Goal: Task Accomplishment & Management: Use online tool/utility

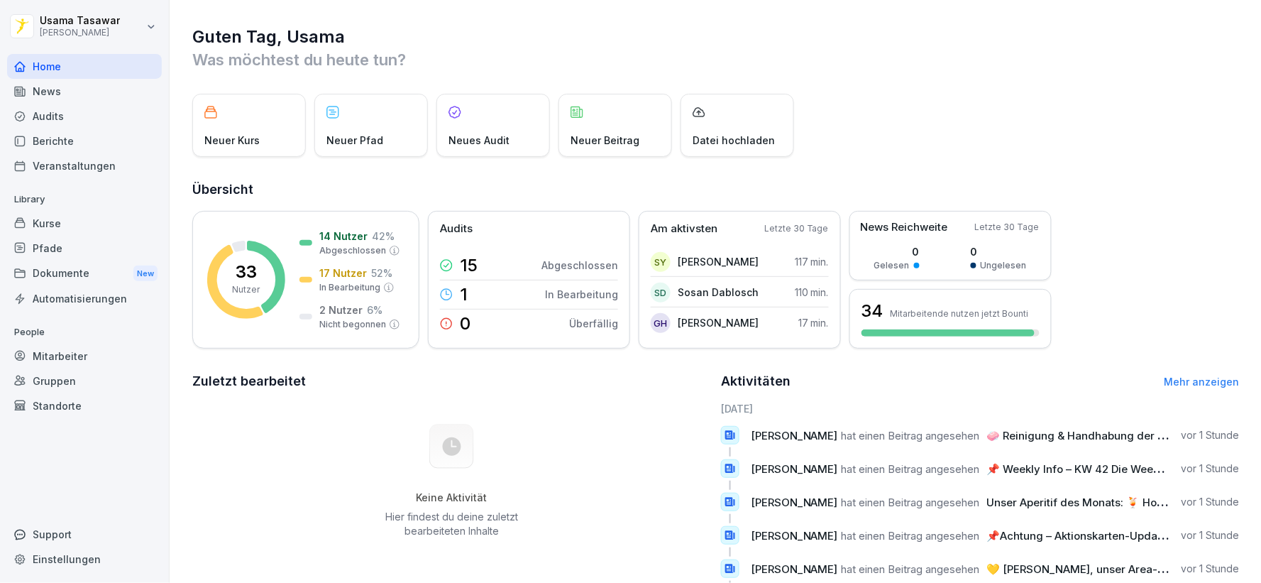
click at [73, 138] on div "Berichte" at bounding box center [84, 140] width 155 height 25
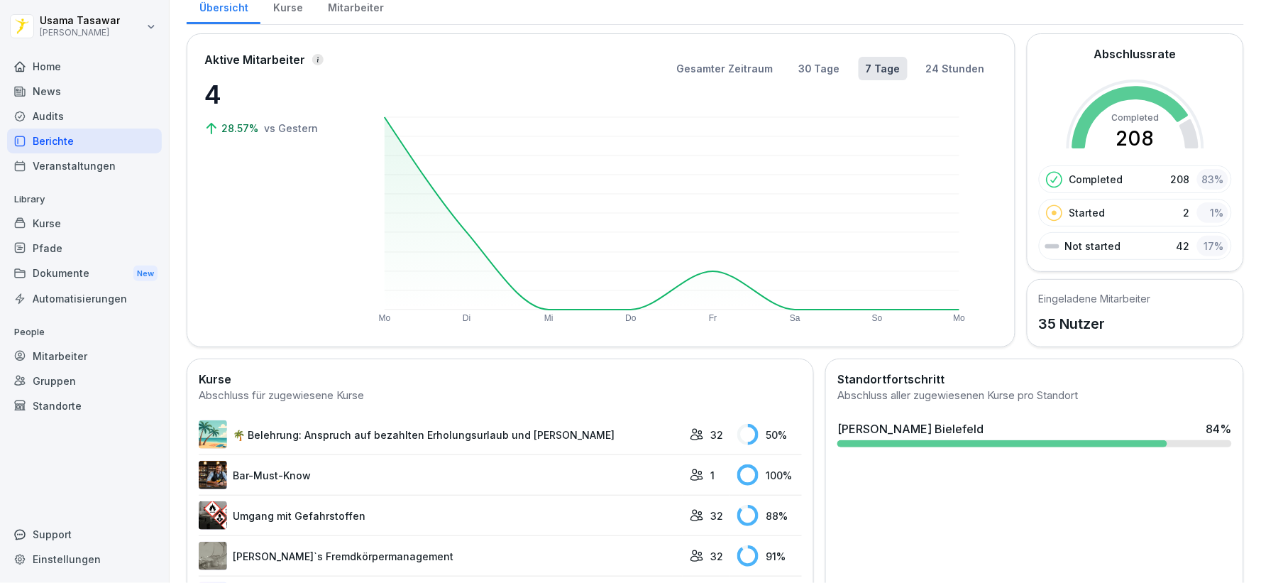
scroll to position [158, 0]
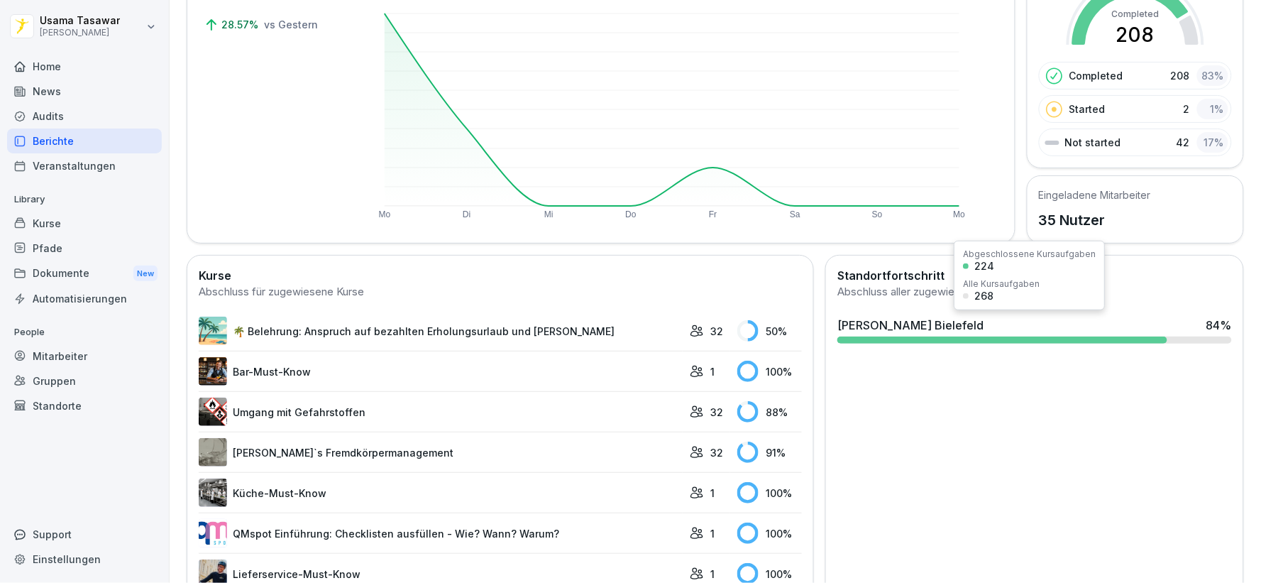
click at [994, 331] on div "[PERSON_NAME] [GEOGRAPHIC_DATA] 84 %" at bounding box center [1034, 324] width 395 height 17
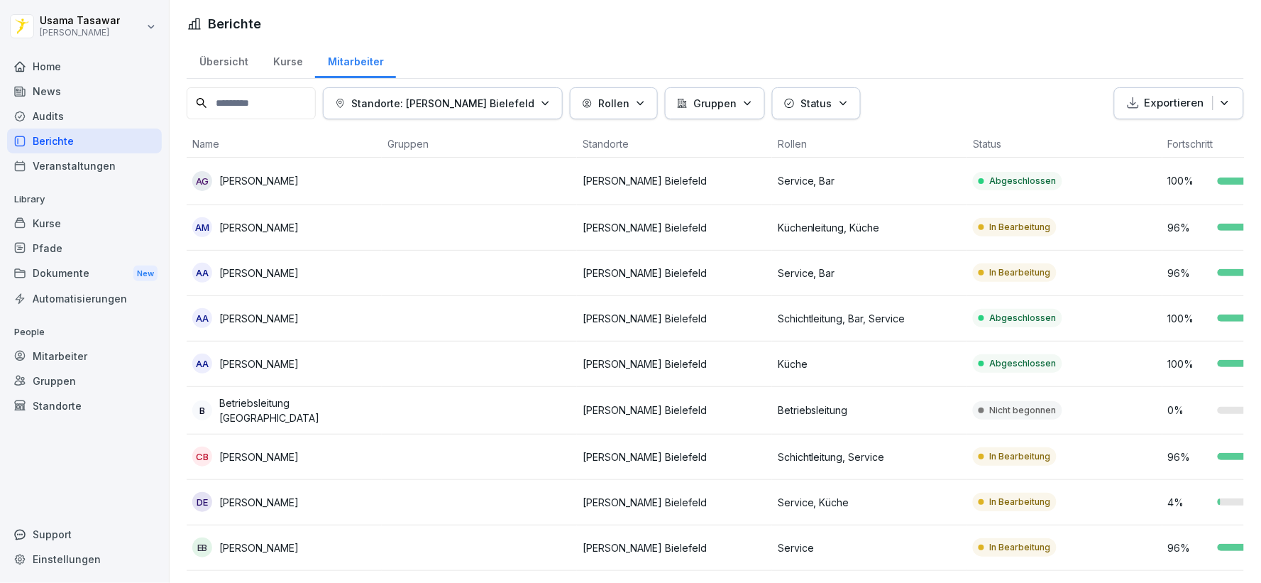
click at [77, 71] on div "Home" at bounding box center [84, 66] width 155 height 25
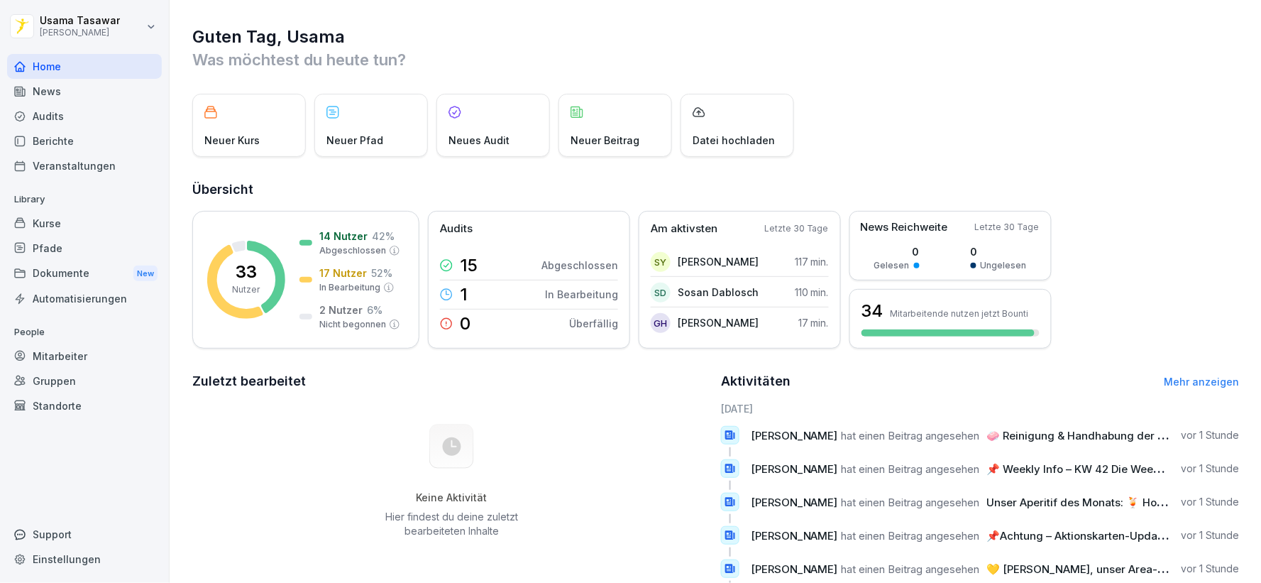
click at [73, 133] on div "Berichte" at bounding box center [84, 140] width 155 height 25
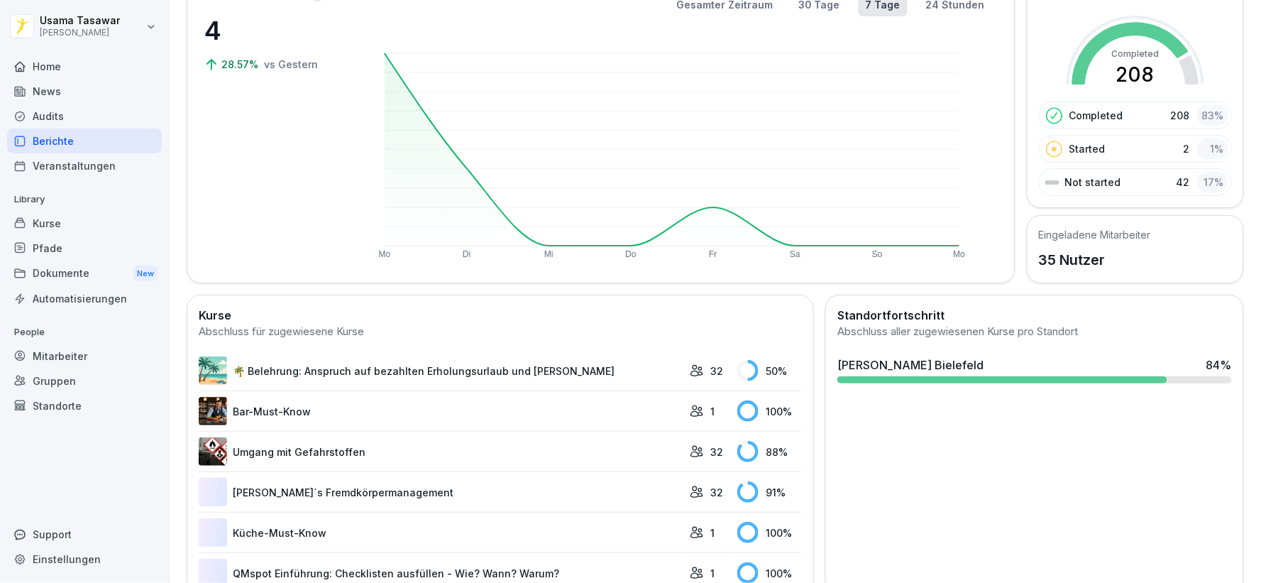
scroll to position [158, 0]
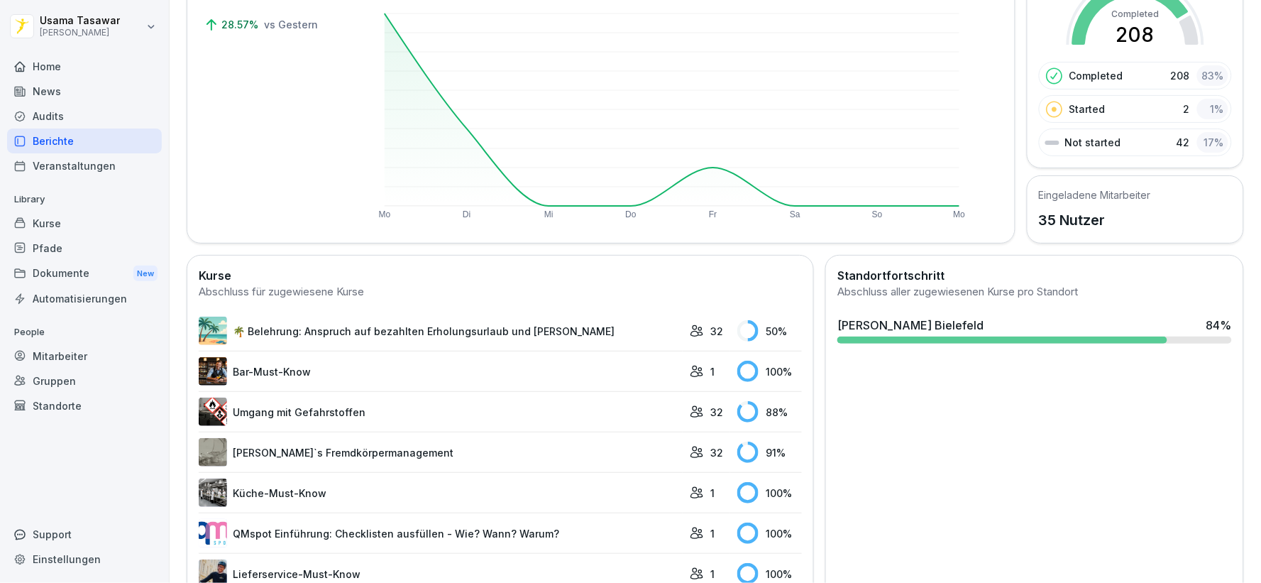
click at [534, 319] on link "🌴 Belehrung: Anspruch auf bezahlten Erholungsurlaub und [PERSON_NAME]" at bounding box center [441, 330] width 484 height 28
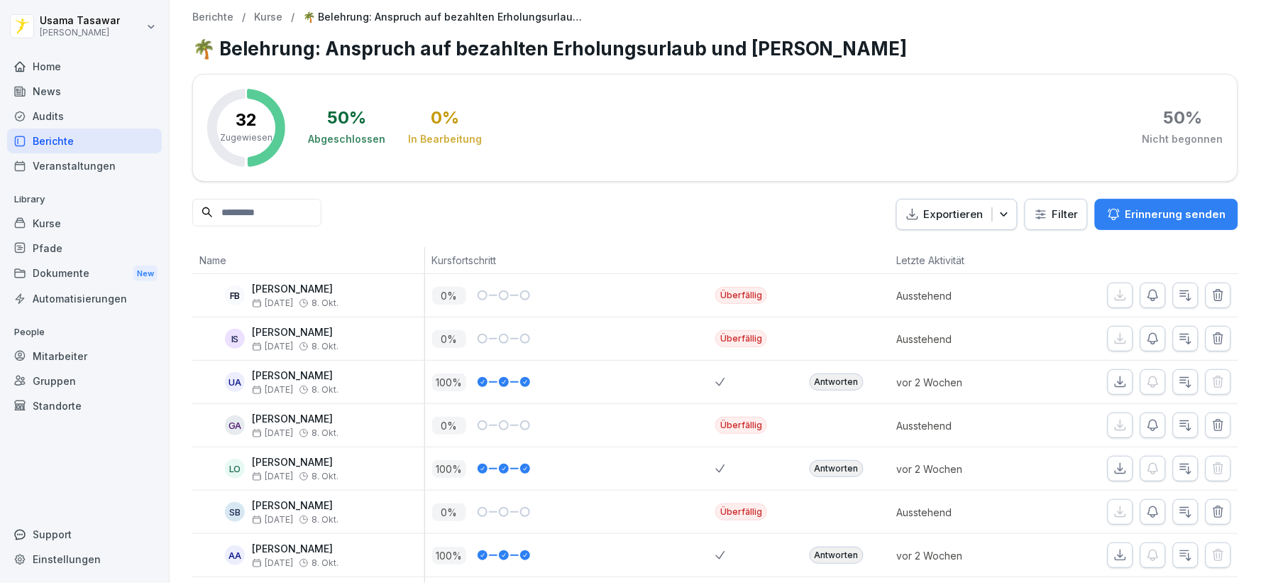
click at [1146, 292] on icon "button" at bounding box center [1153, 295] width 14 height 14
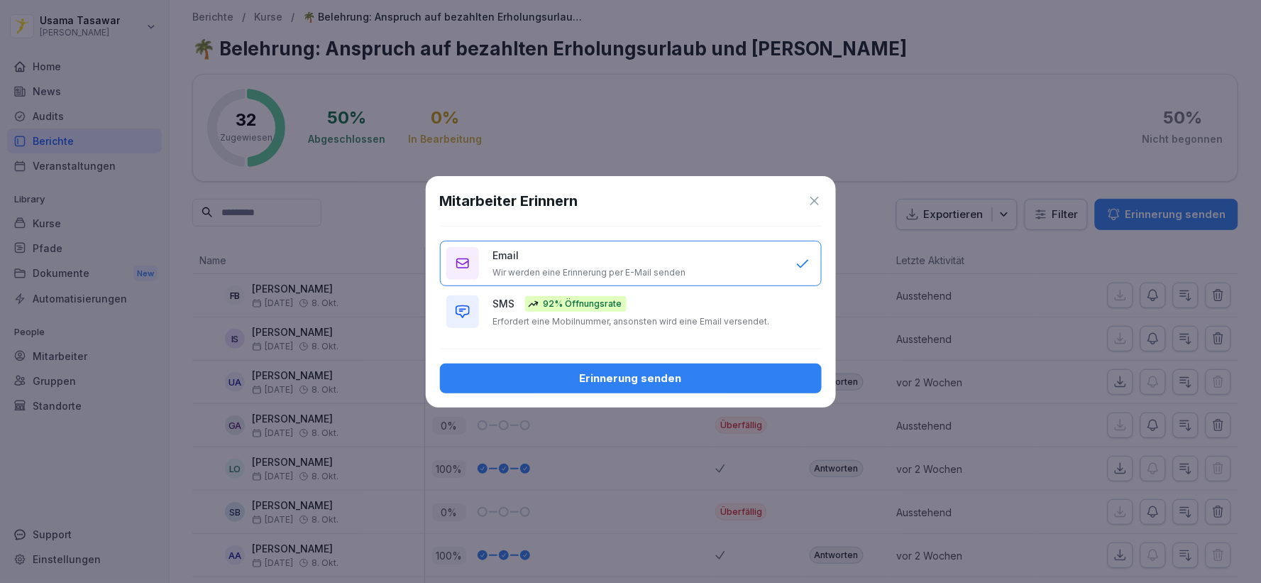
click at [686, 321] on p "Erfordert eine Mobilnummer, ansonsten wird eine Email versendet." at bounding box center [631, 321] width 277 height 11
click at [701, 368] on button "Erinnerung senden" at bounding box center [631, 378] width 382 height 30
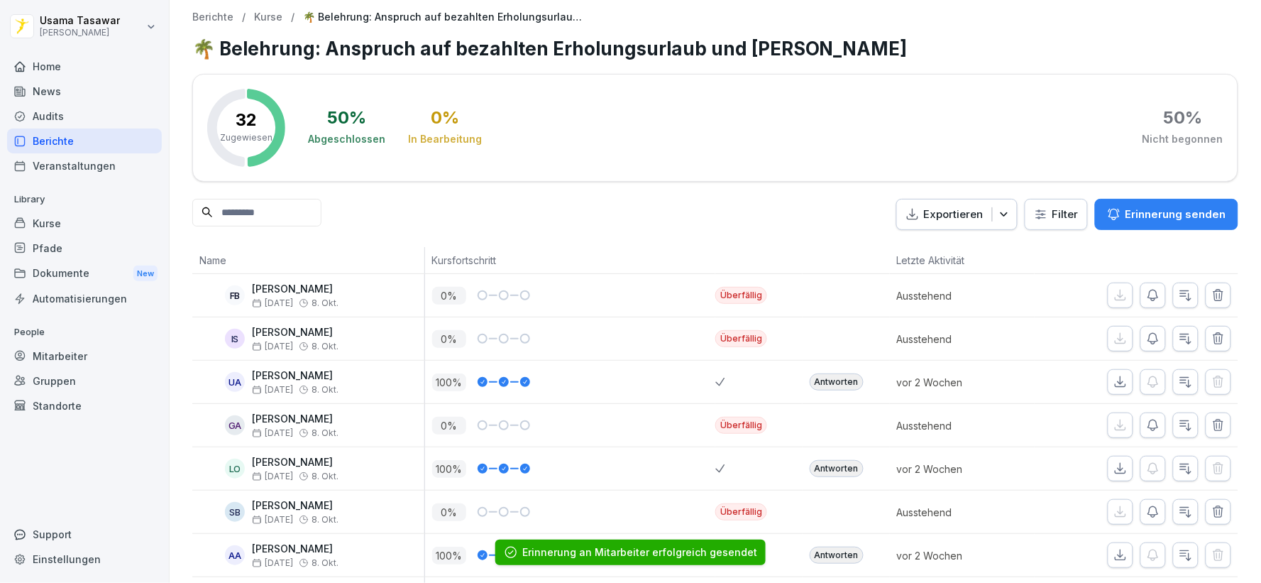
click at [1146, 343] on icon "button" at bounding box center [1153, 338] width 14 height 14
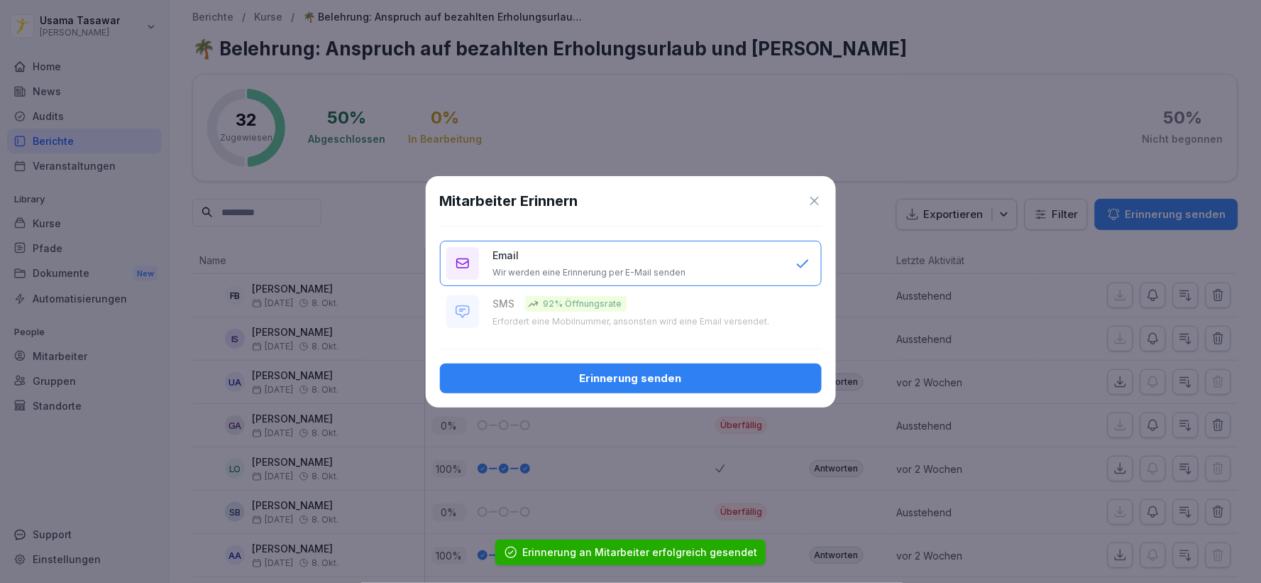
click at [755, 335] on div "Mitarbeiter Erinnern Email Wir werden eine Erinnerung per E-Mail senden SMS 92%…" at bounding box center [631, 291] width 410 height 231
click at [724, 382] on div "Erinnerung senden" at bounding box center [630, 378] width 359 height 16
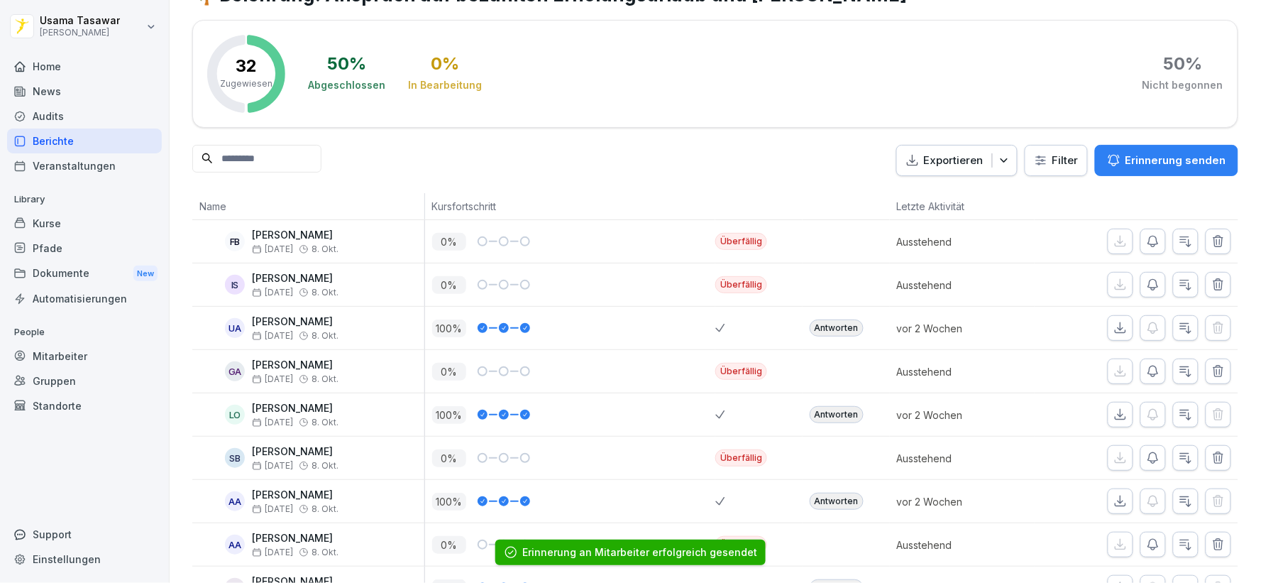
scroll to position [158, 0]
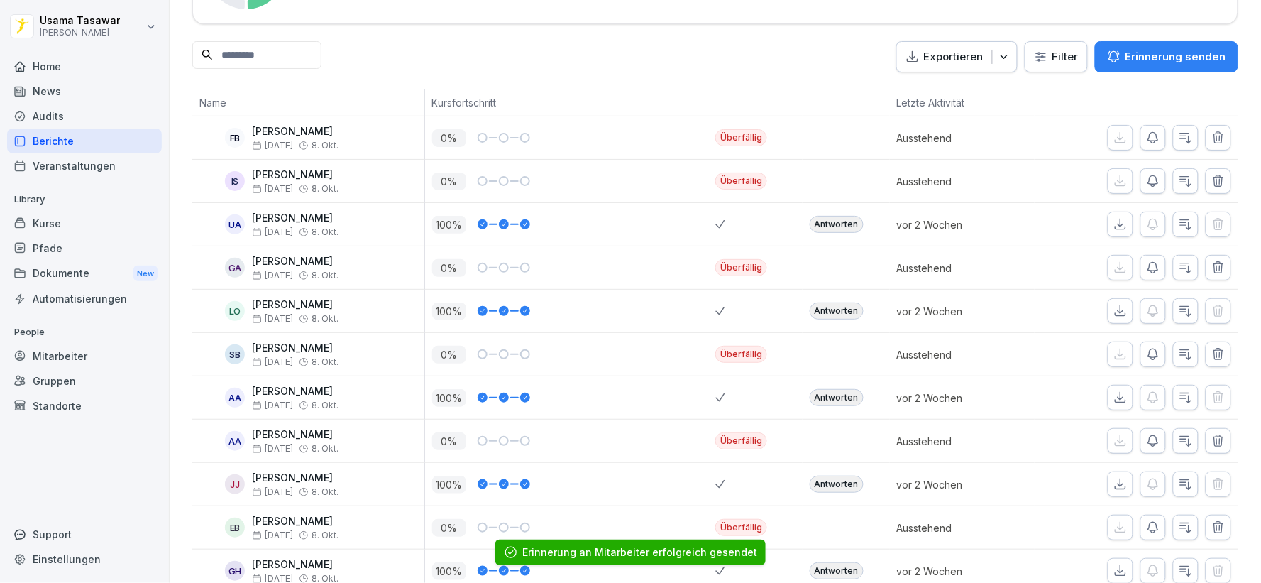
click at [1146, 271] on icon "button" at bounding box center [1153, 267] width 14 height 14
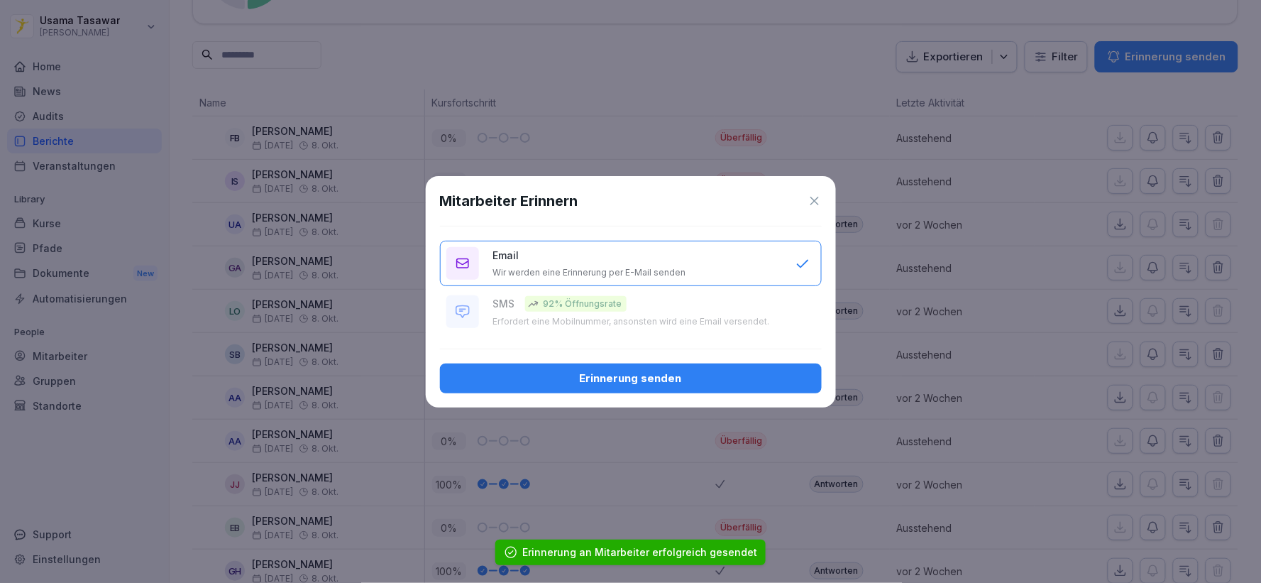
click at [735, 370] on div "Erinnerung senden" at bounding box center [630, 378] width 359 height 16
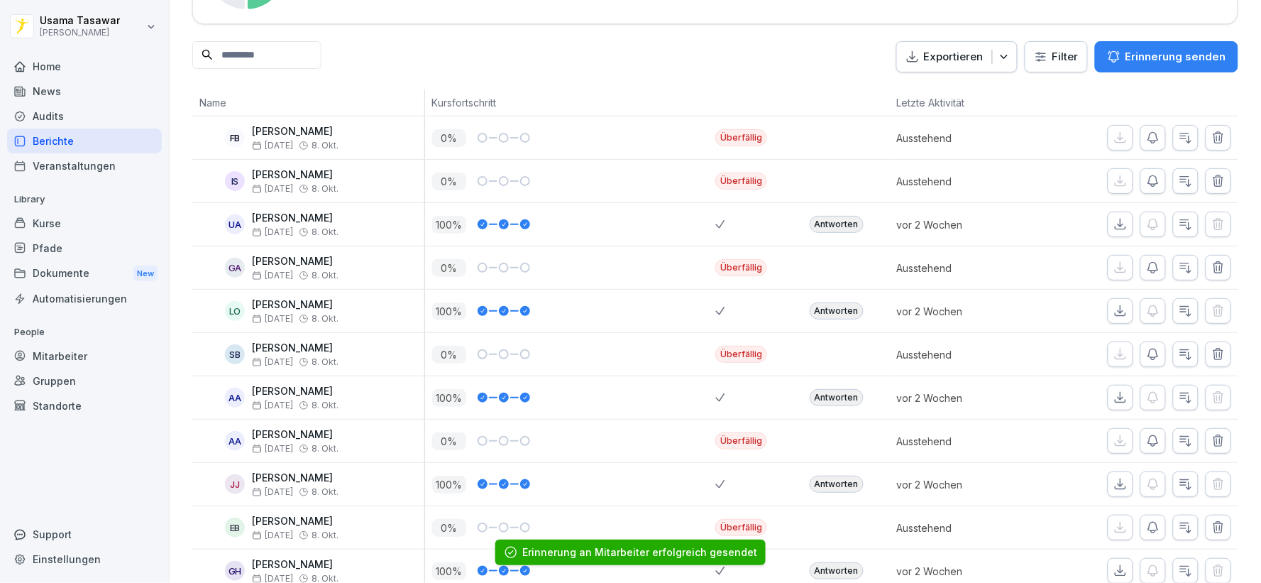
click at [1146, 356] on icon "button" at bounding box center [1153, 354] width 14 height 14
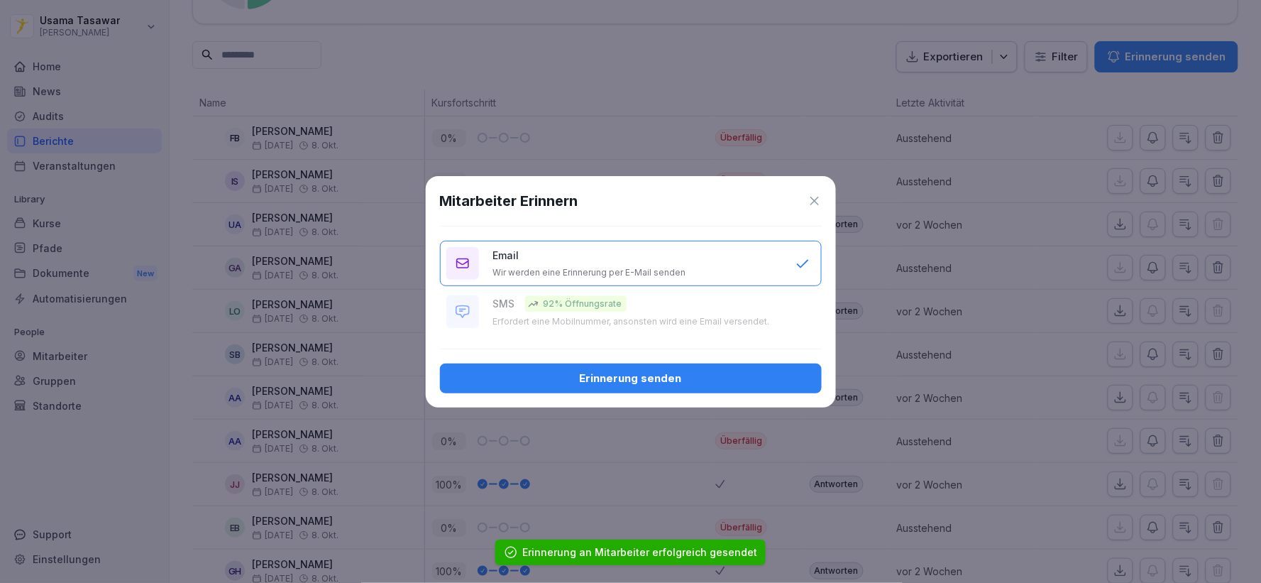
click at [714, 375] on div "Erinnerung senden" at bounding box center [630, 378] width 359 height 16
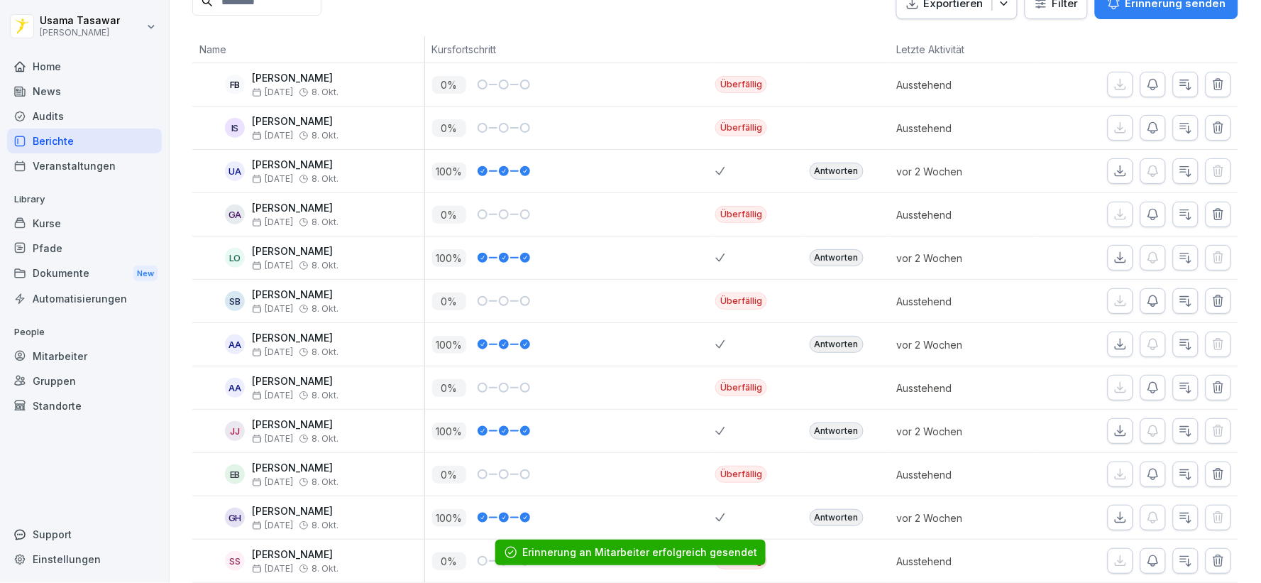
scroll to position [236, 0]
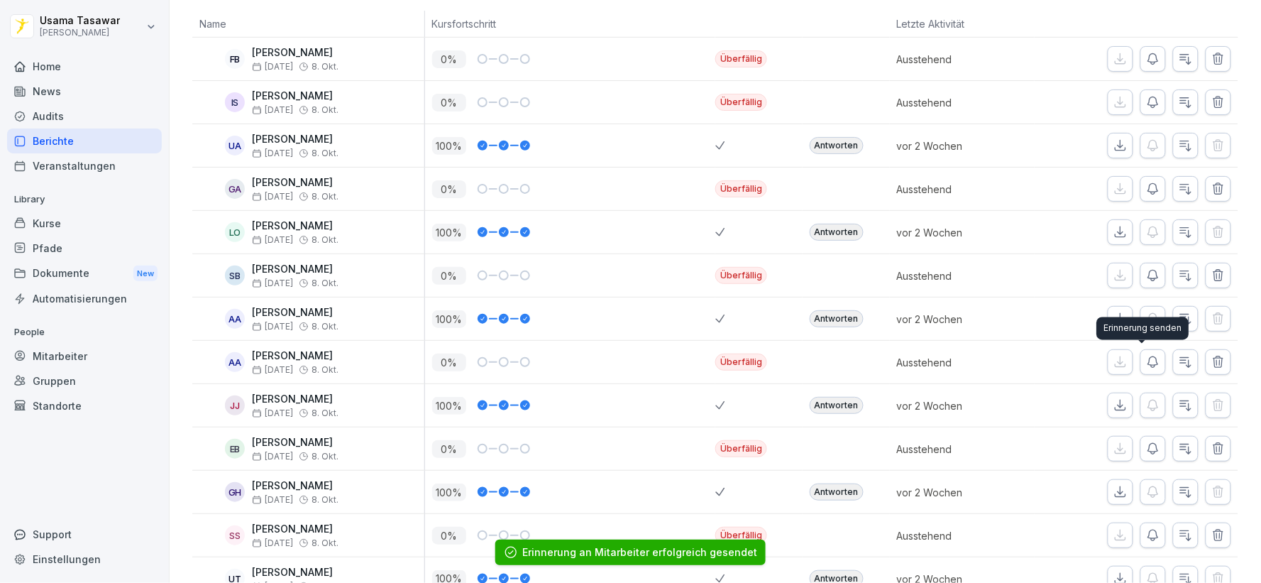
click at [1146, 358] on icon "button" at bounding box center [1153, 362] width 14 height 14
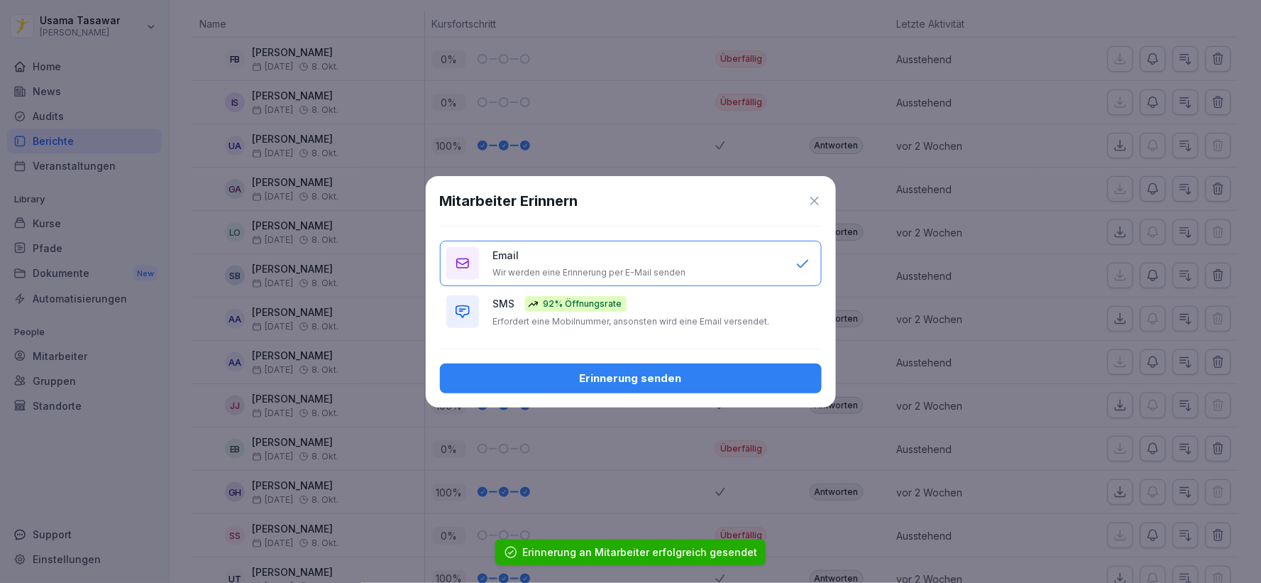
click at [629, 309] on div "SMS 92% Öffnungsrate Erfordert eine Mobilnummer, ansonsten wird eine Email vers…" at bounding box center [637, 311] width 288 height 31
click at [679, 370] on div "Erinnerung senden" at bounding box center [630, 378] width 359 height 16
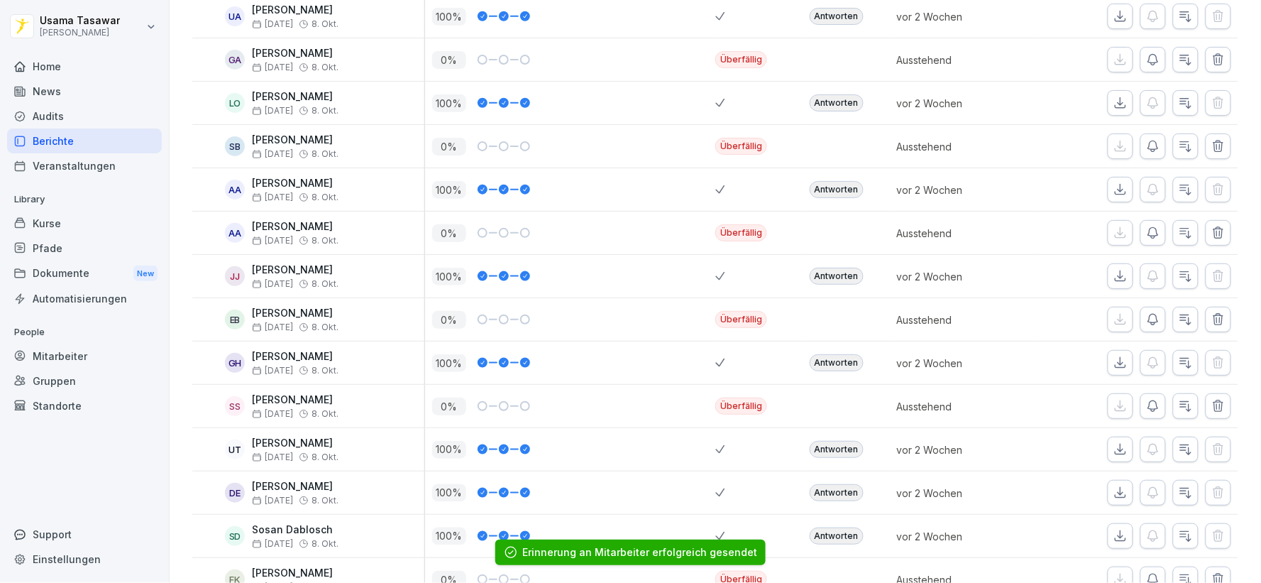
scroll to position [394, 0]
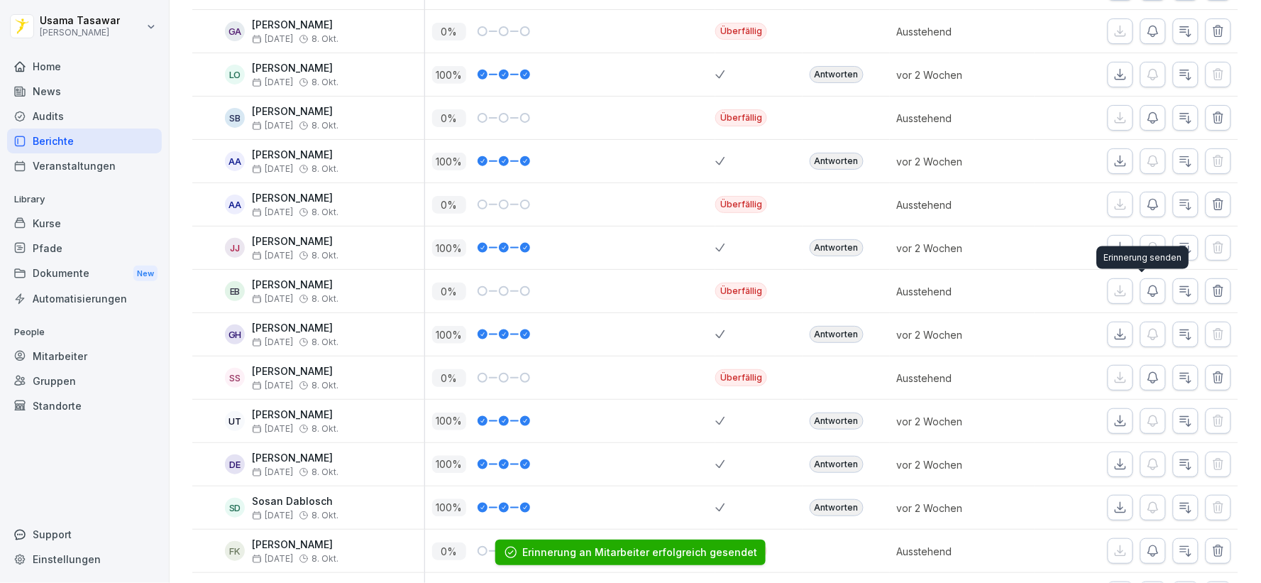
click at [1146, 295] on icon "button" at bounding box center [1153, 291] width 14 height 14
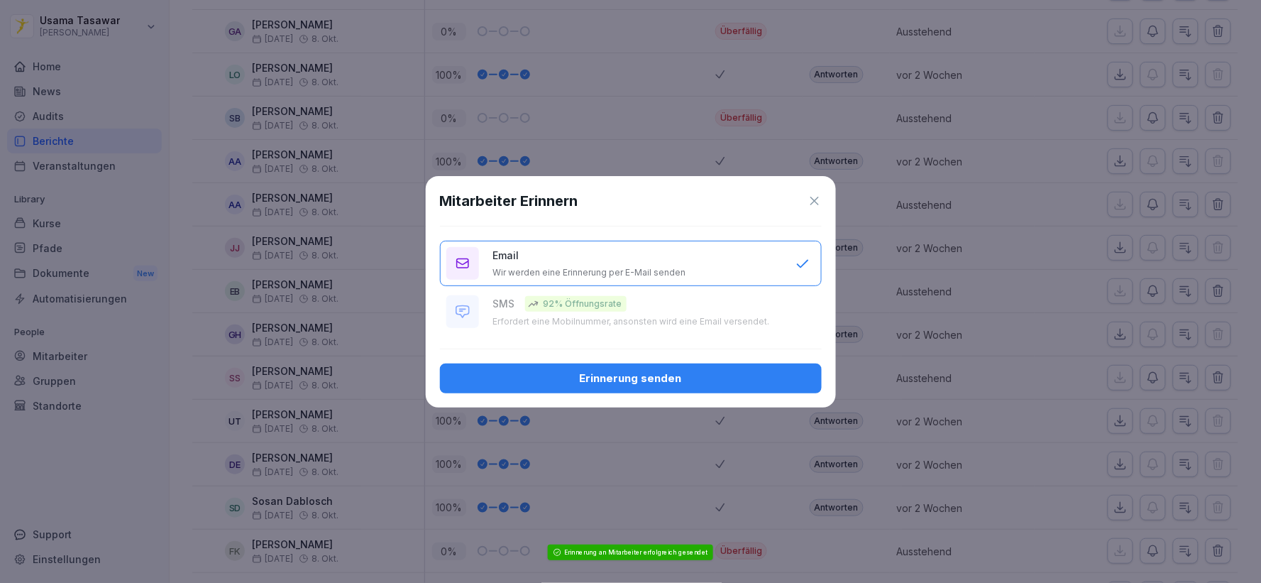
click at [727, 373] on div "Erinnerung senden" at bounding box center [630, 378] width 359 height 16
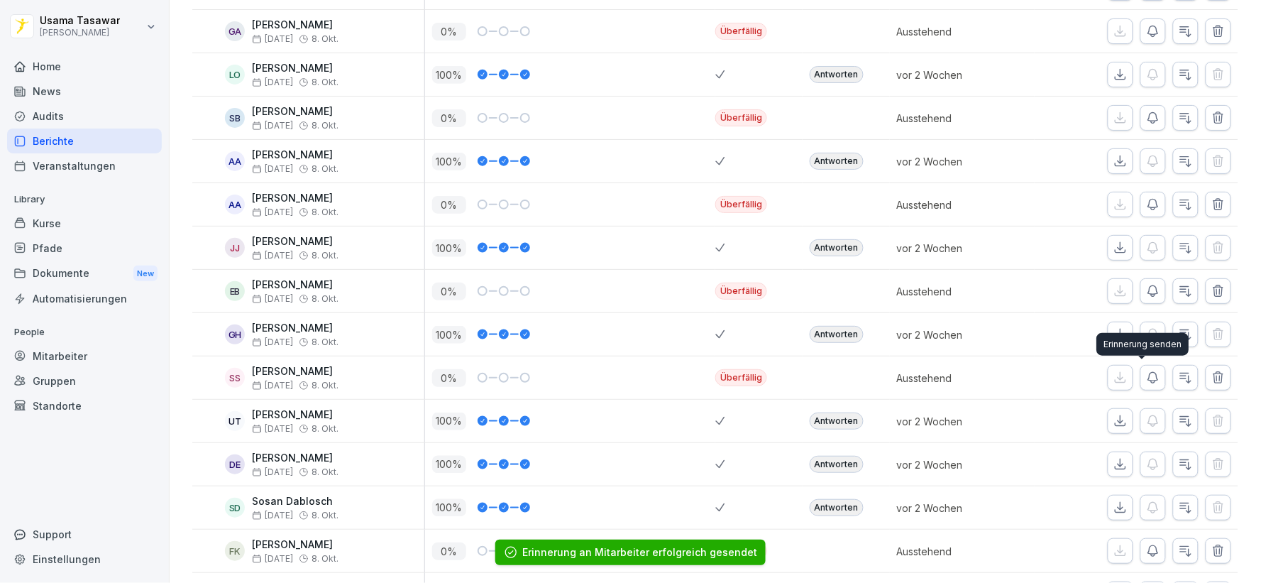
click at [1146, 374] on icon "button" at bounding box center [1153, 377] width 14 height 14
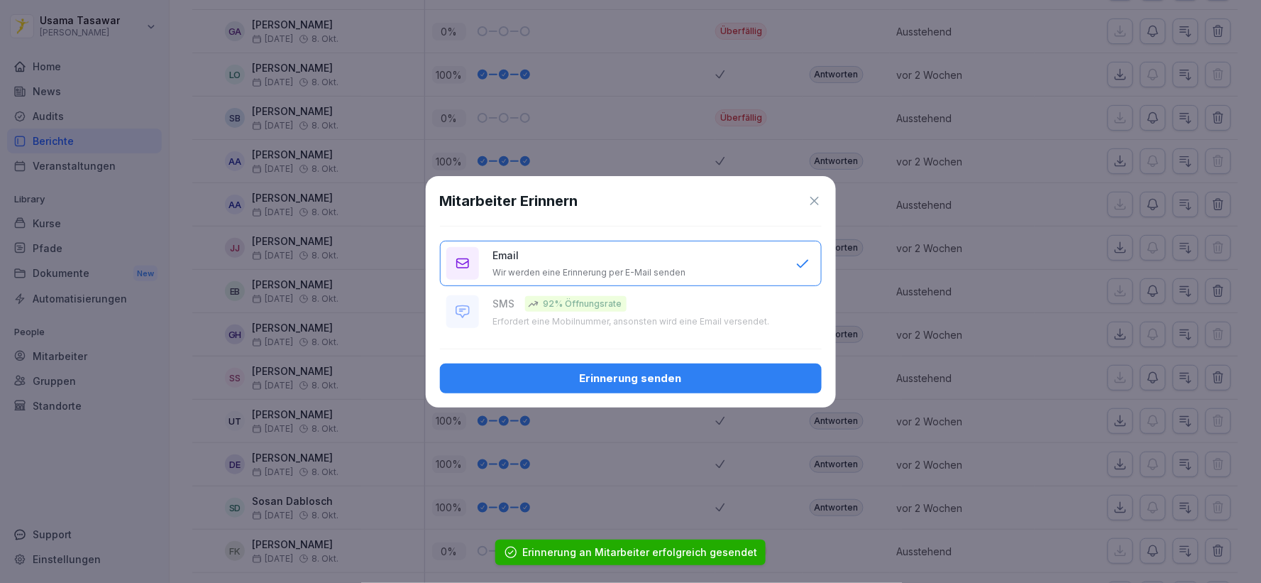
click at [729, 380] on div "Erinnerung senden" at bounding box center [630, 378] width 359 height 16
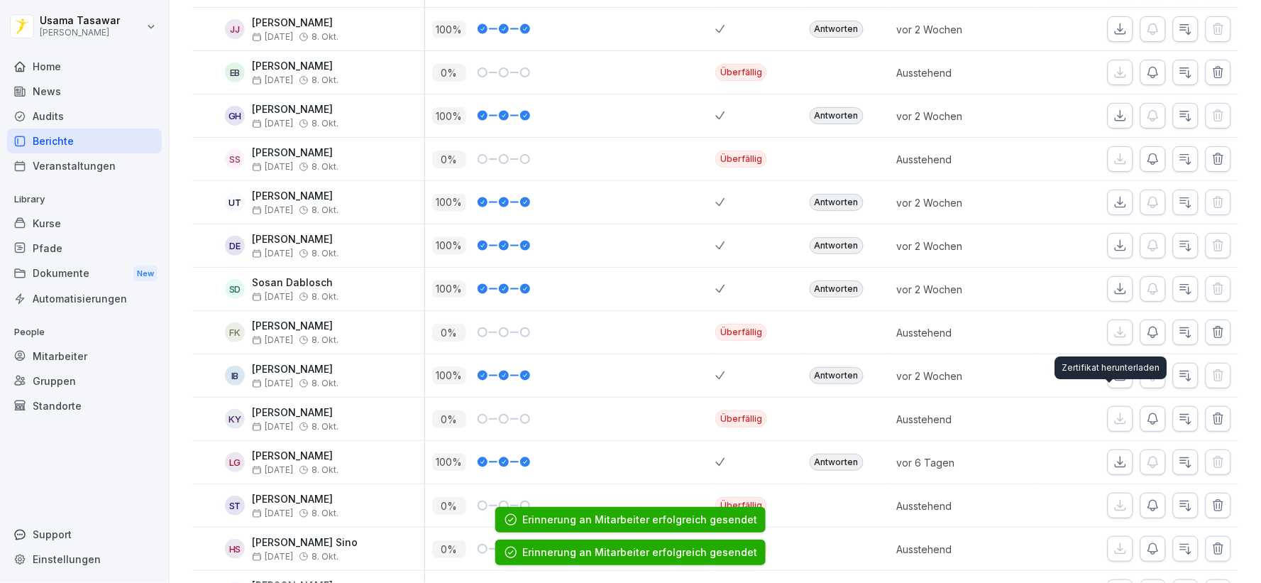
scroll to position [630, 0]
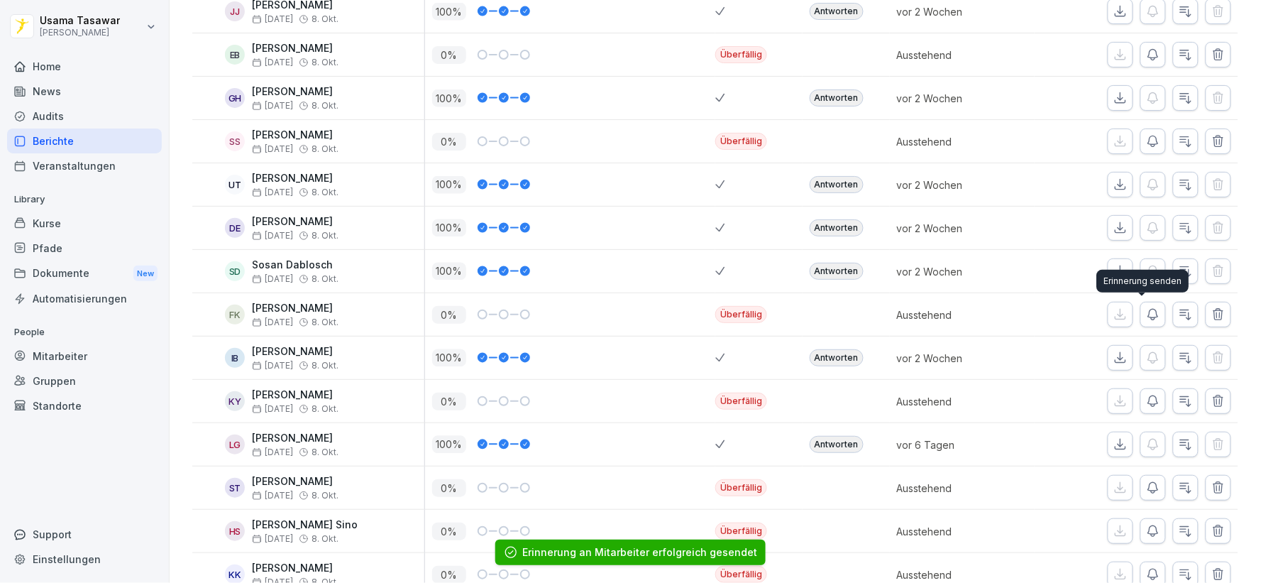
click at [1146, 314] on icon "button" at bounding box center [1153, 314] width 14 height 14
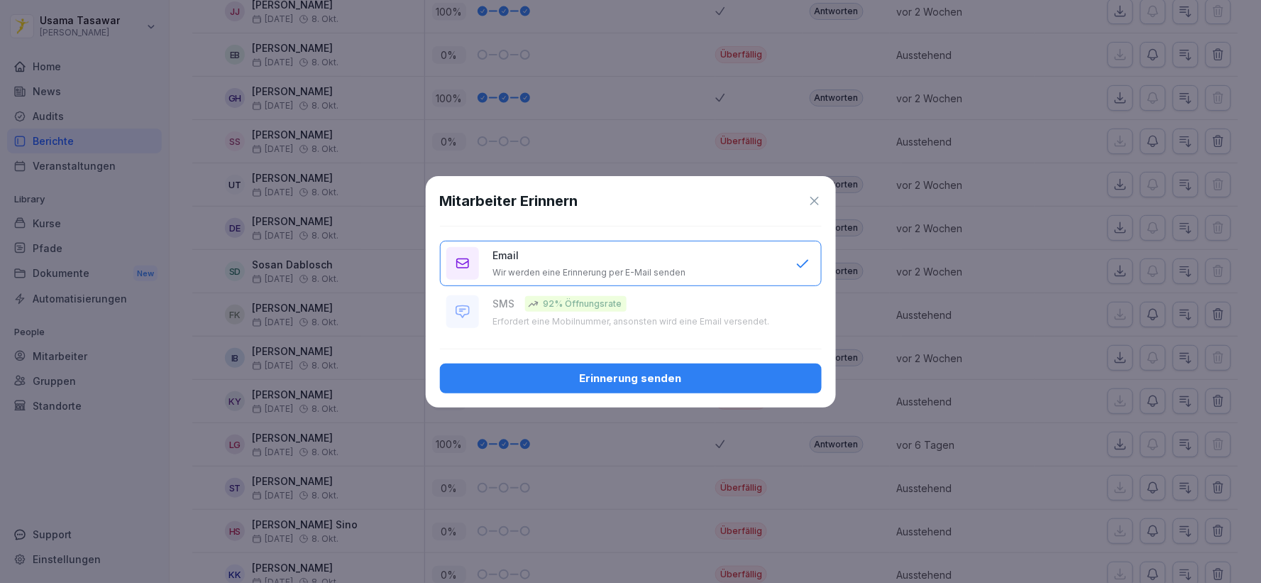
click at [715, 367] on button "Erinnerung senden" at bounding box center [631, 378] width 382 height 30
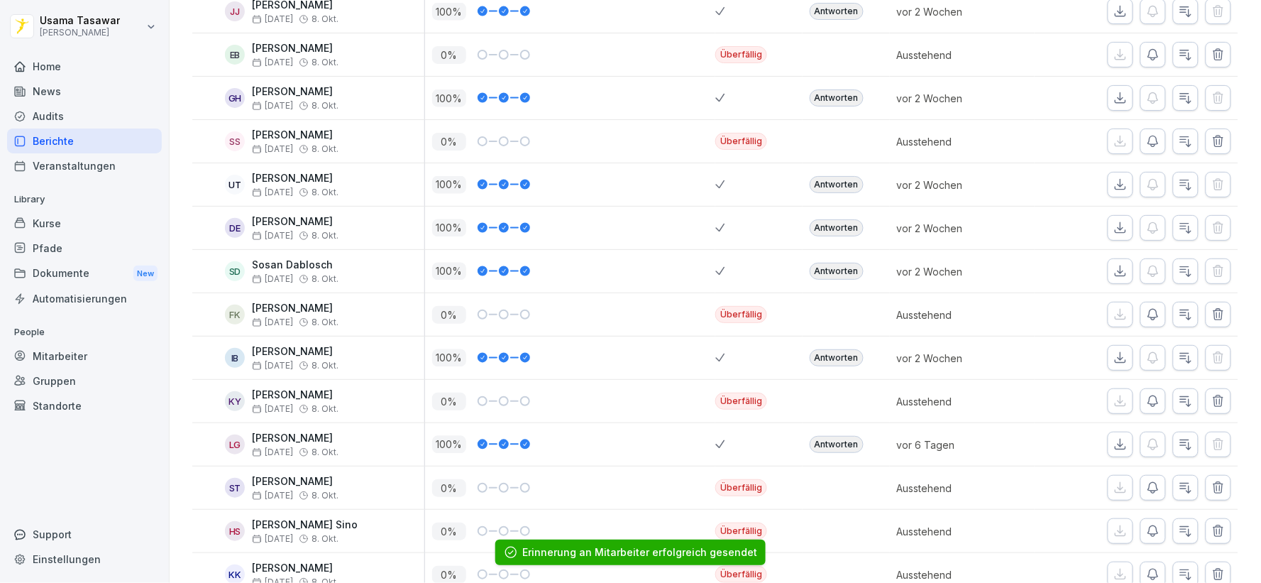
click at [1148, 405] on icon "button" at bounding box center [1153, 401] width 10 height 11
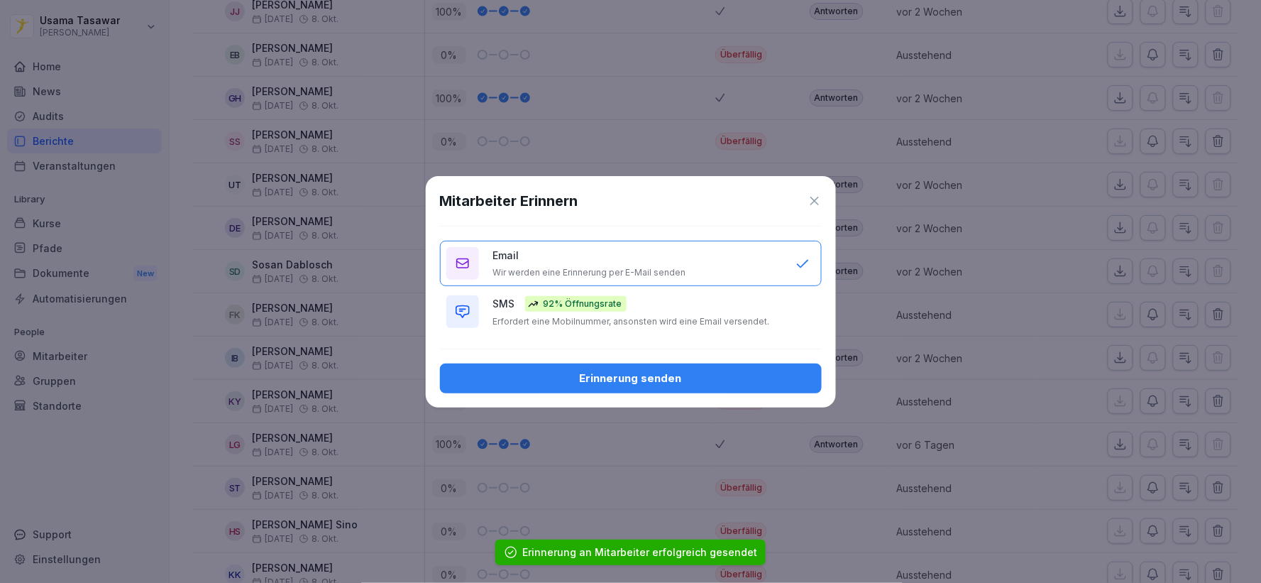
click at [649, 313] on div "SMS 92% Öffnungsrate Erfordert eine Mobilnummer, ansonsten wird eine Email vers…" at bounding box center [637, 311] width 288 height 31
click at [698, 372] on div "Erinnerung senden" at bounding box center [630, 378] width 359 height 16
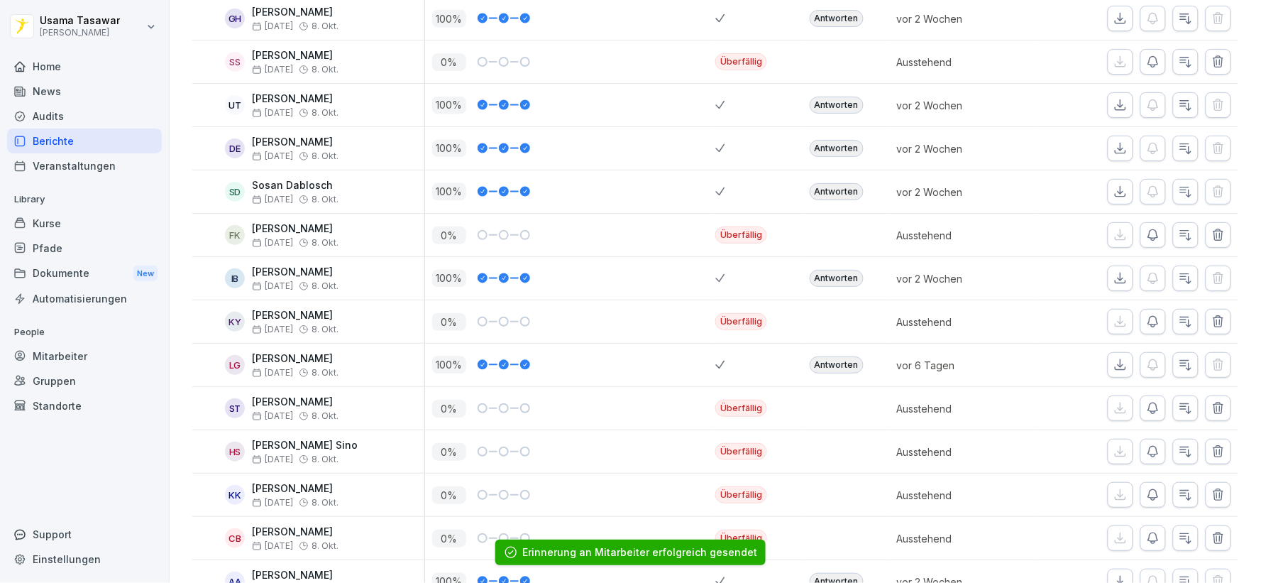
scroll to position [788, 0]
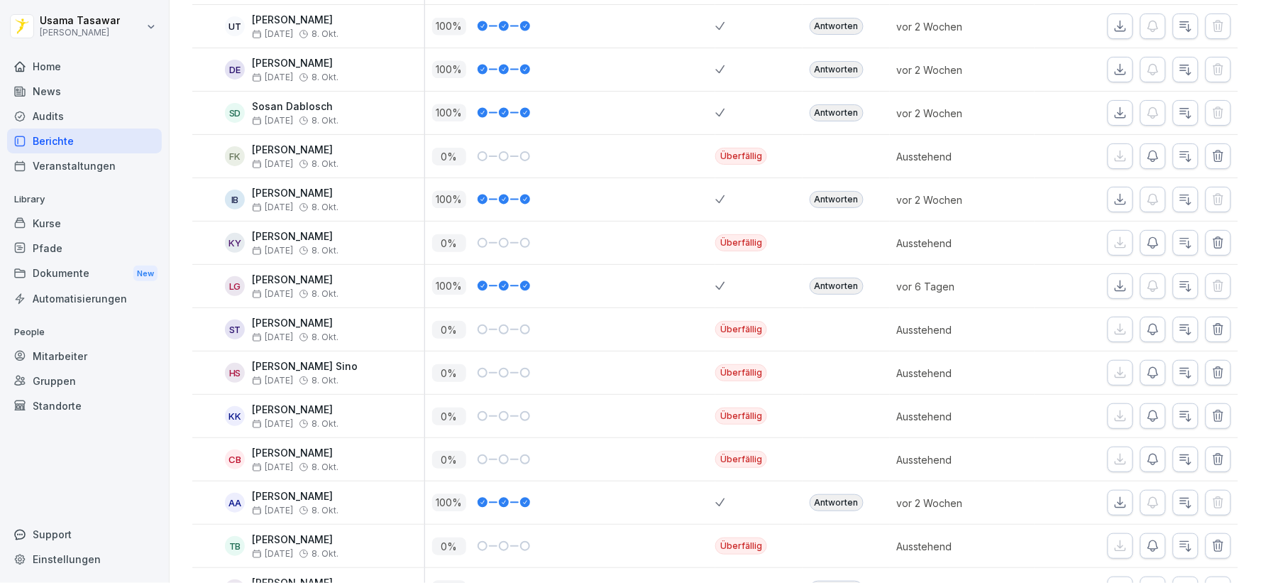
click at [1146, 367] on icon "button" at bounding box center [1153, 372] width 14 height 14
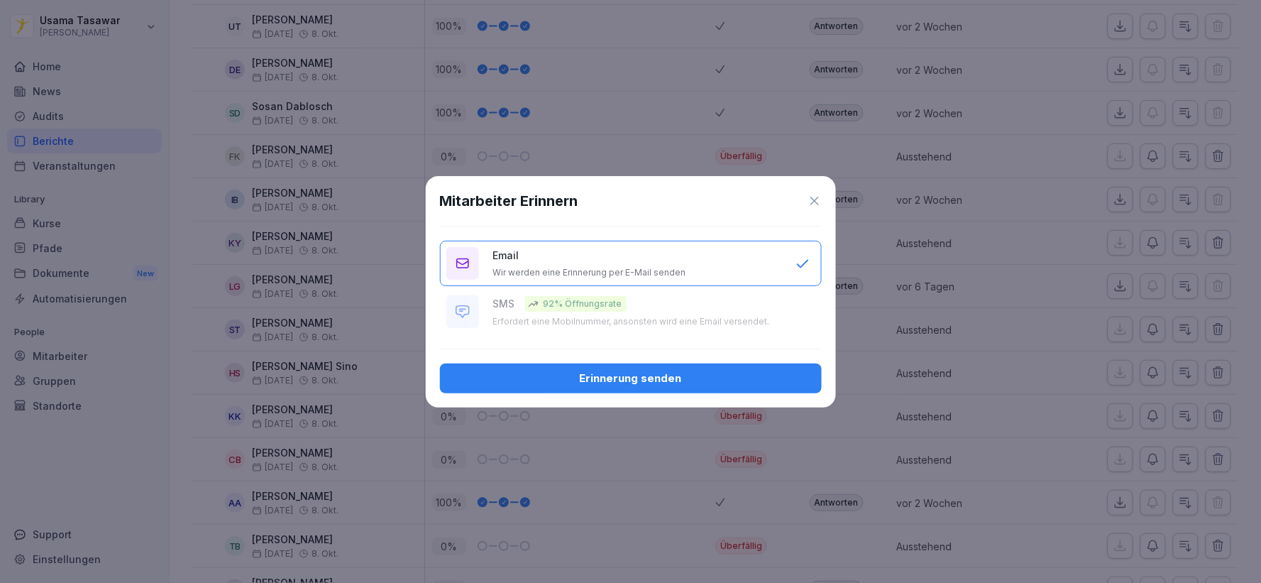
click at [746, 376] on div "Erinnerung senden" at bounding box center [630, 378] width 359 height 16
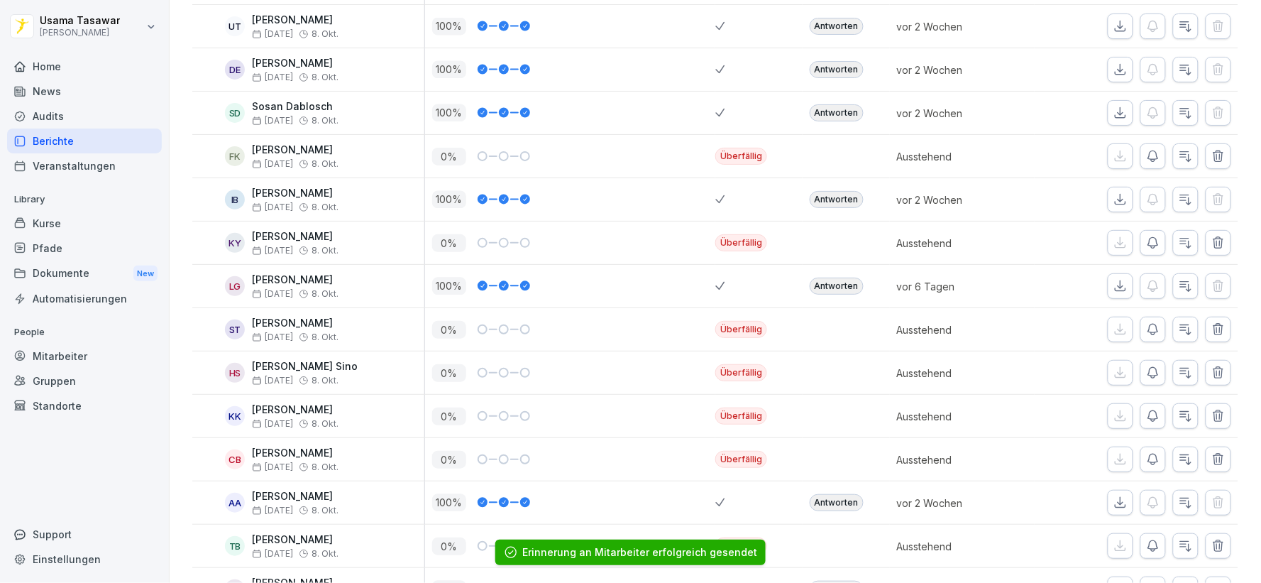
click at [1146, 419] on icon "button" at bounding box center [1153, 416] width 14 height 14
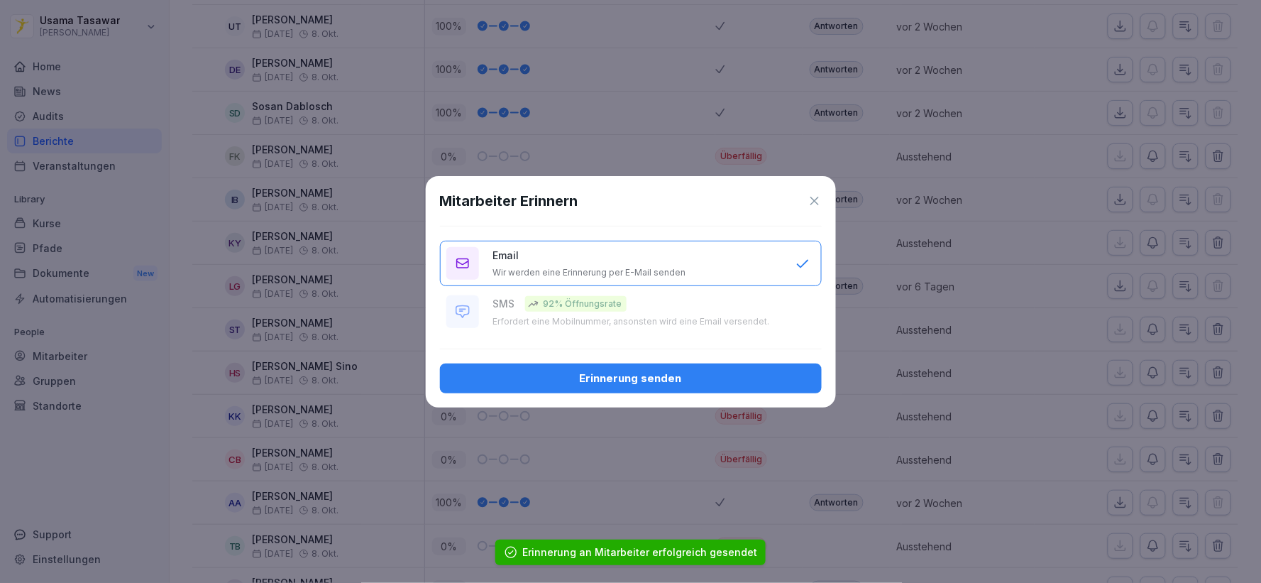
click at [788, 366] on button "Erinnerung senden" at bounding box center [631, 378] width 382 height 30
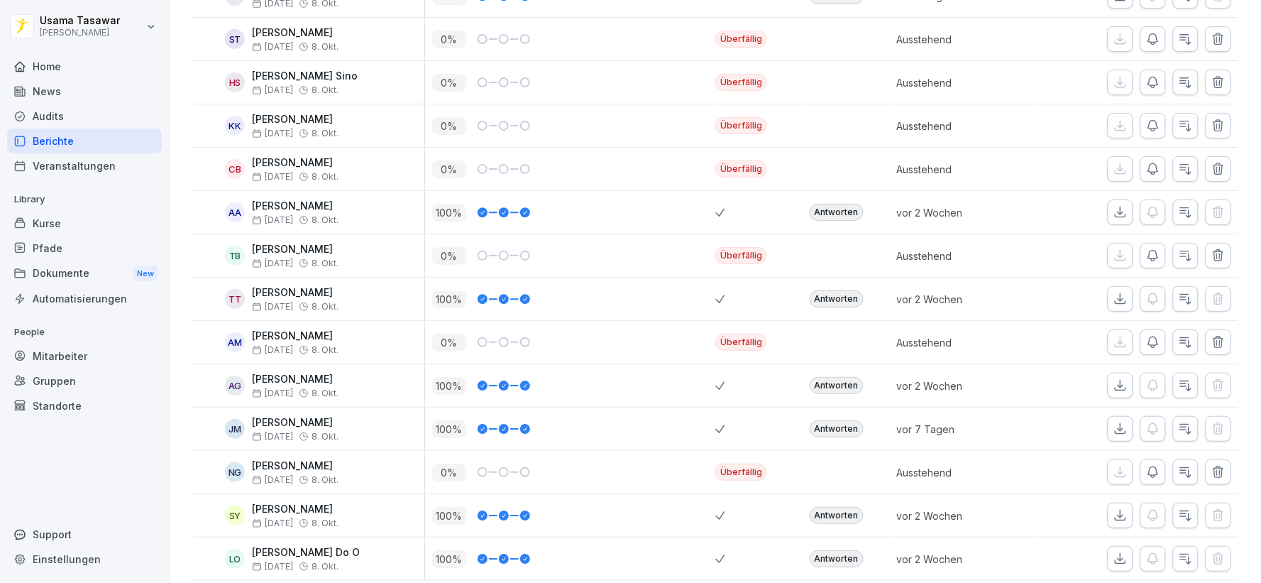
scroll to position [1103, 0]
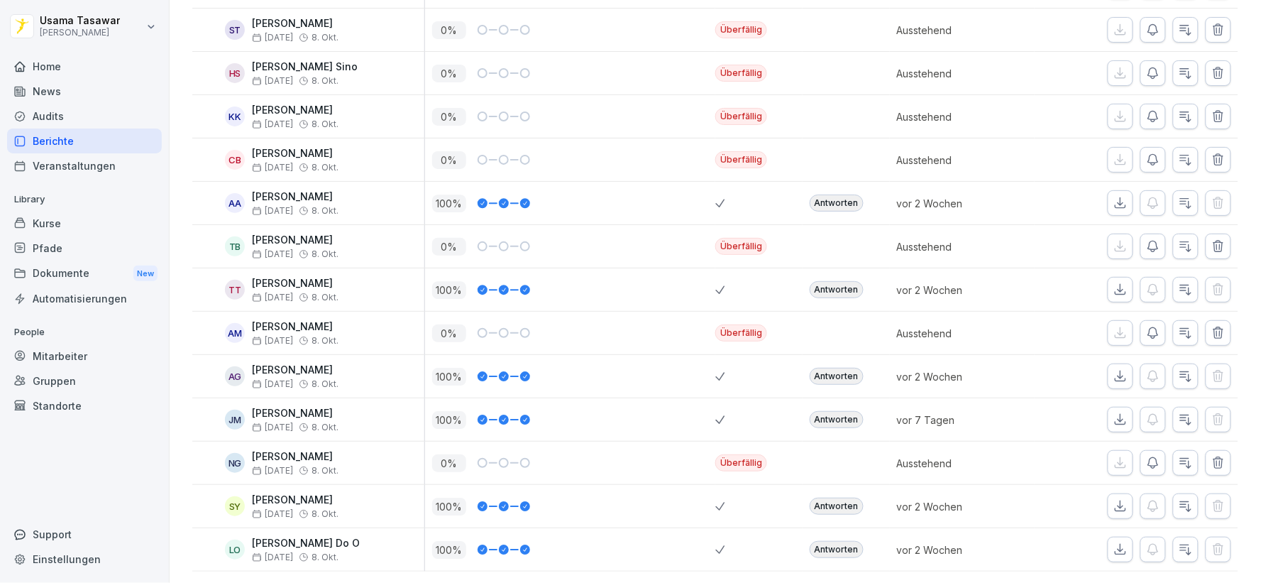
click at [1142, 240] on button "button" at bounding box center [1153, 246] width 26 height 26
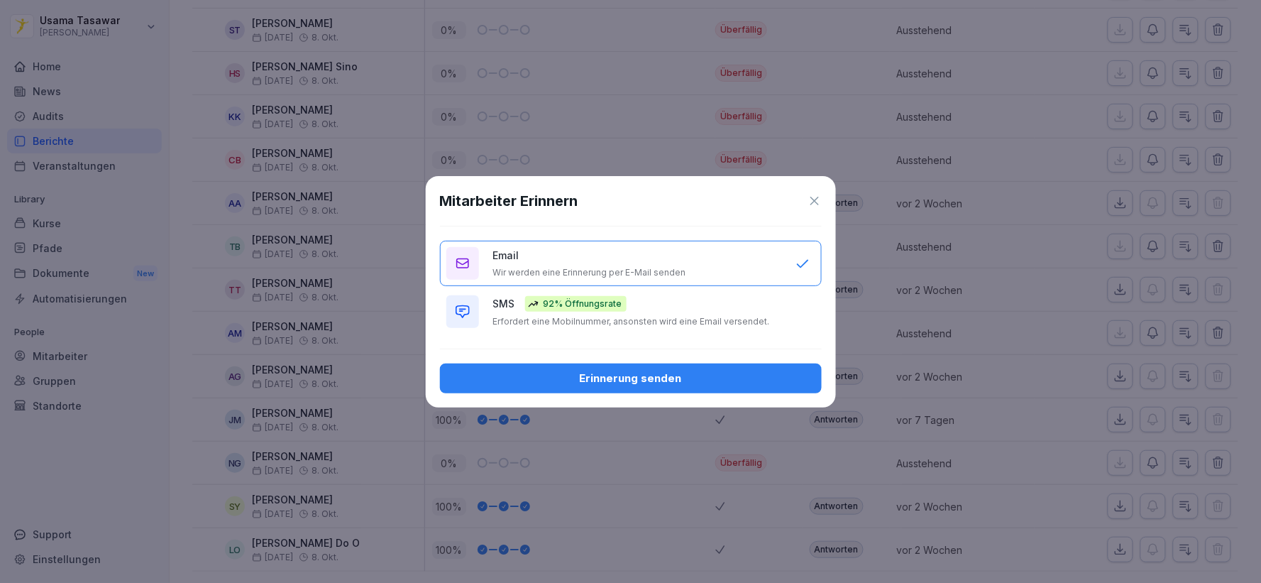
click at [720, 309] on div "SMS 92% Öffnungsrate Erfordert eine Mobilnummer, ansonsten wird eine Email vers…" at bounding box center [637, 311] width 288 height 31
click at [753, 370] on div "Erinnerung senden" at bounding box center [630, 378] width 359 height 16
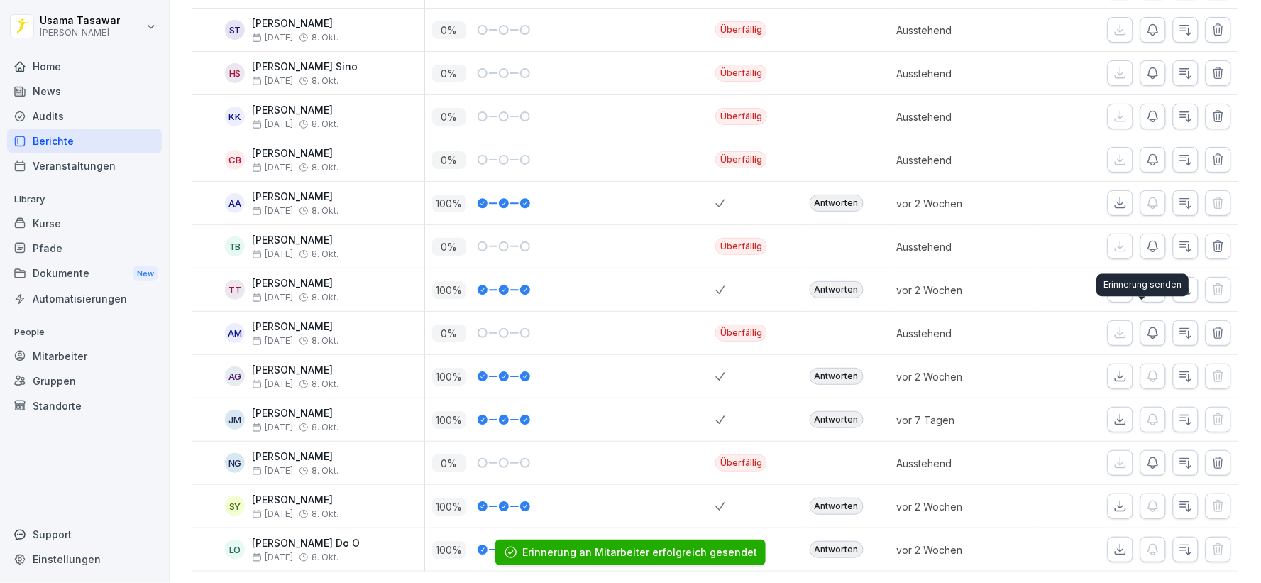
click at [1146, 326] on icon "button" at bounding box center [1153, 333] width 14 height 14
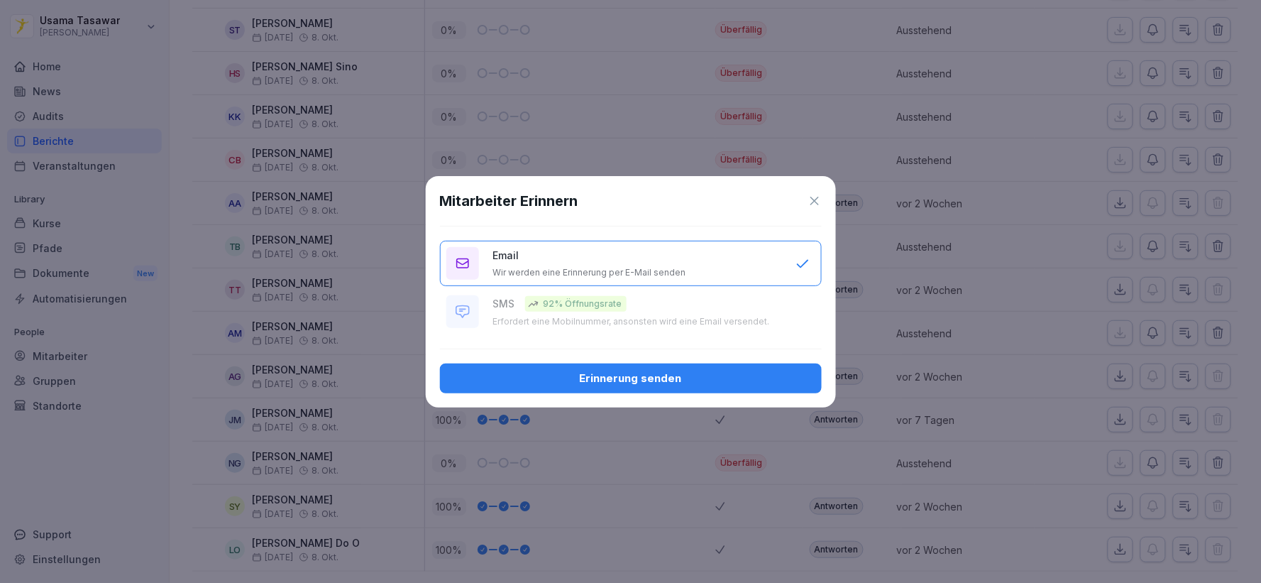
click at [729, 375] on div "Erinnerung senden" at bounding box center [630, 378] width 359 height 16
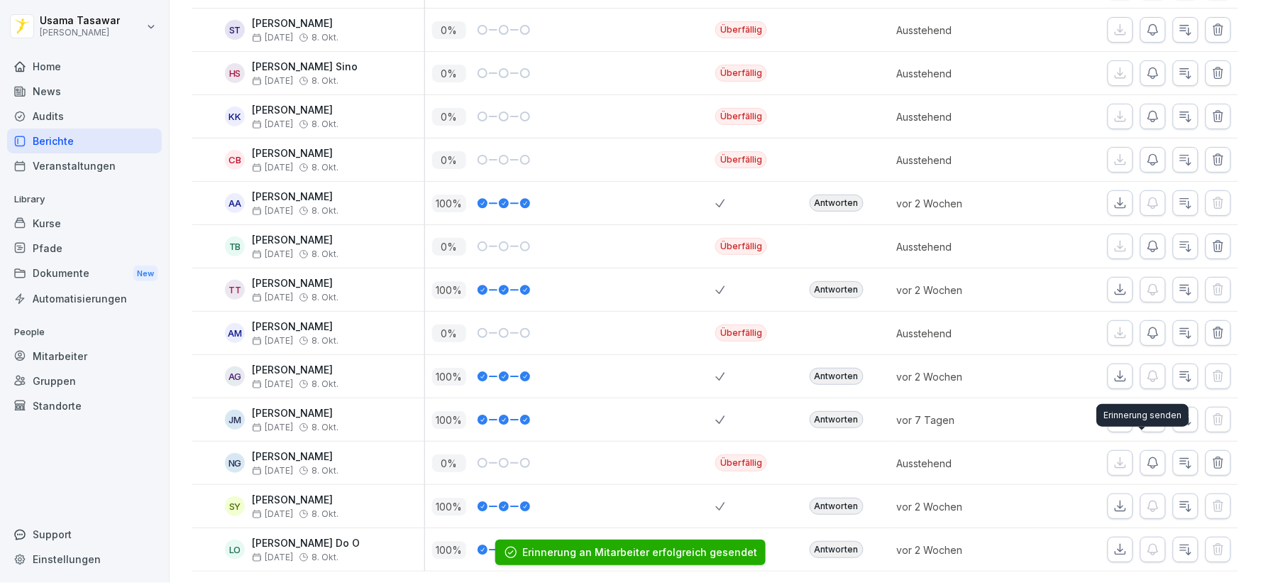
click at [1146, 456] on icon "button" at bounding box center [1153, 463] width 14 height 14
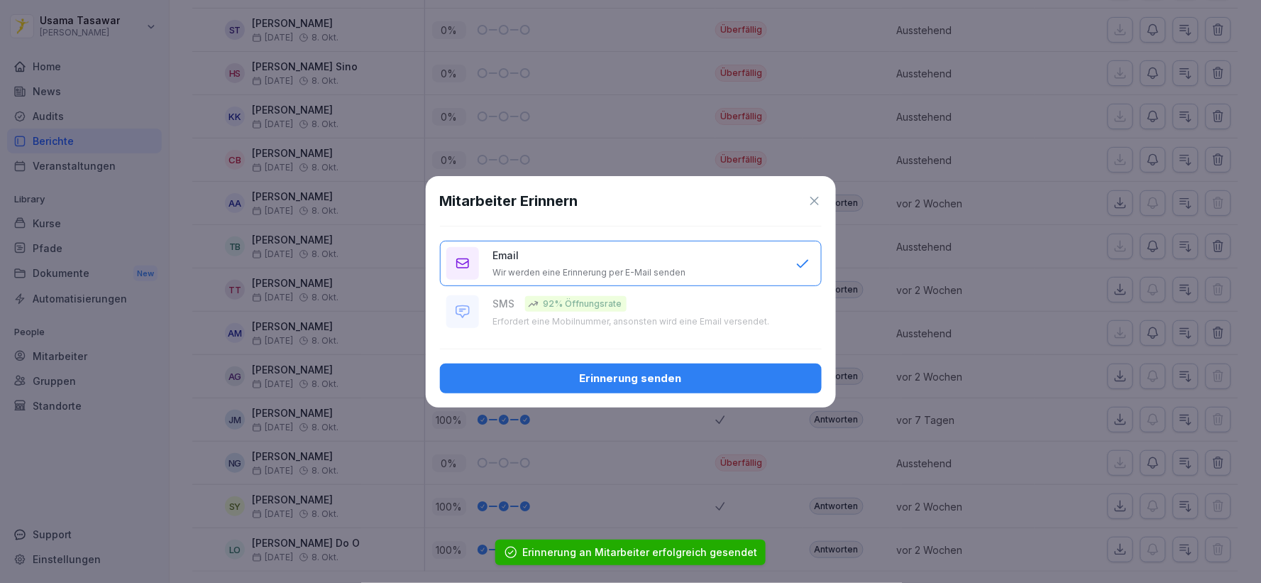
click at [739, 393] on div "Mitarbeiter Erinnern Email Wir werden eine Erinnerung per E-Mail senden SMS 92%…" at bounding box center [631, 291] width 410 height 231
click at [746, 370] on div "Erinnerung senden" at bounding box center [630, 378] width 359 height 16
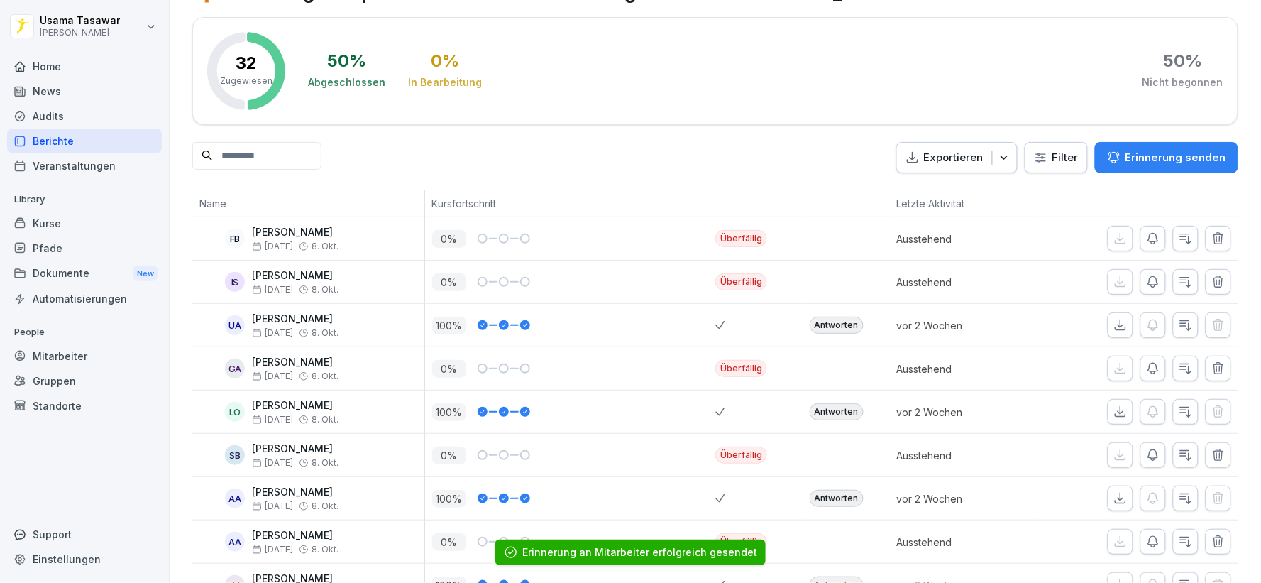
scroll to position [0, 0]
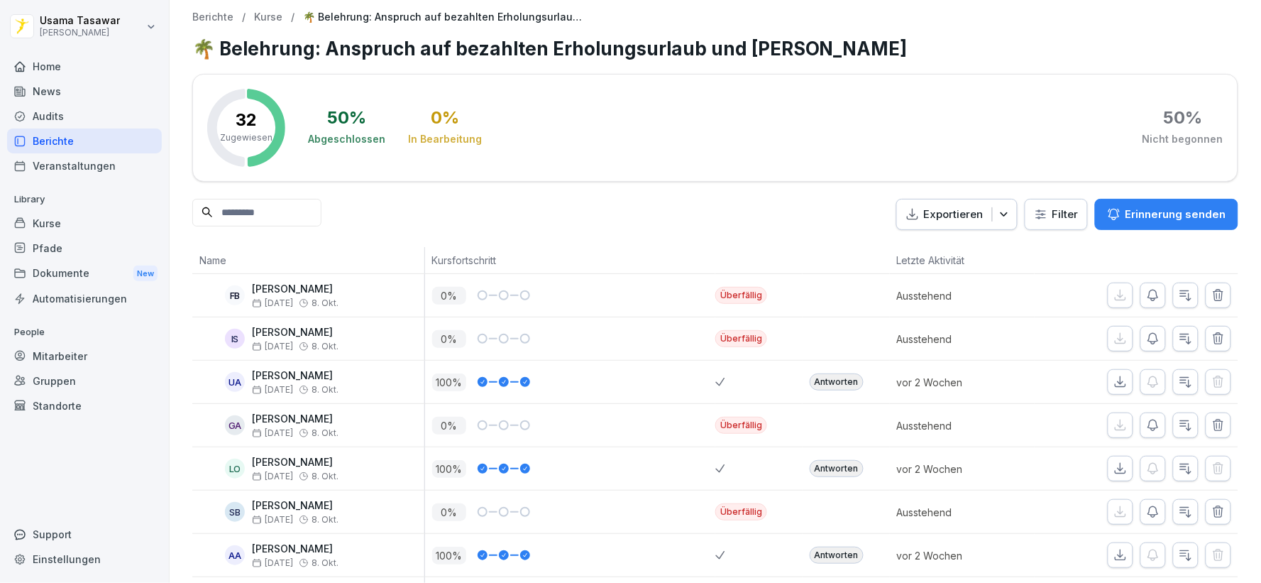
click at [50, 72] on div "Home" at bounding box center [84, 66] width 155 height 25
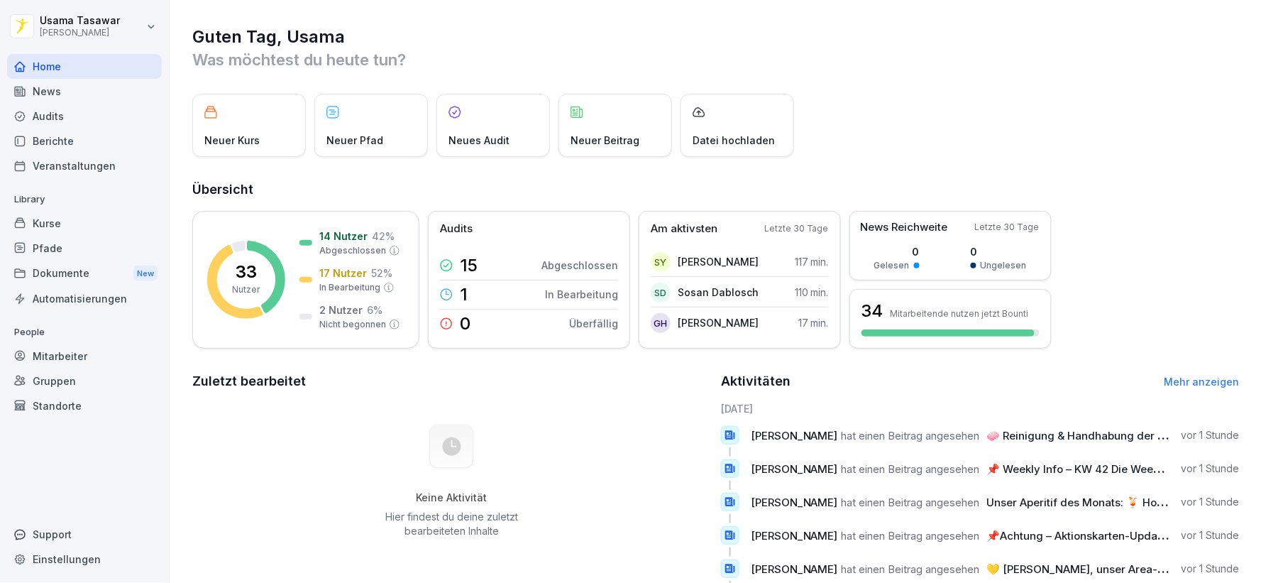
click at [38, 155] on div "Veranstaltungen" at bounding box center [84, 165] width 155 height 25
click at [43, 147] on div "Berichte" at bounding box center [84, 140] width 155 height 25
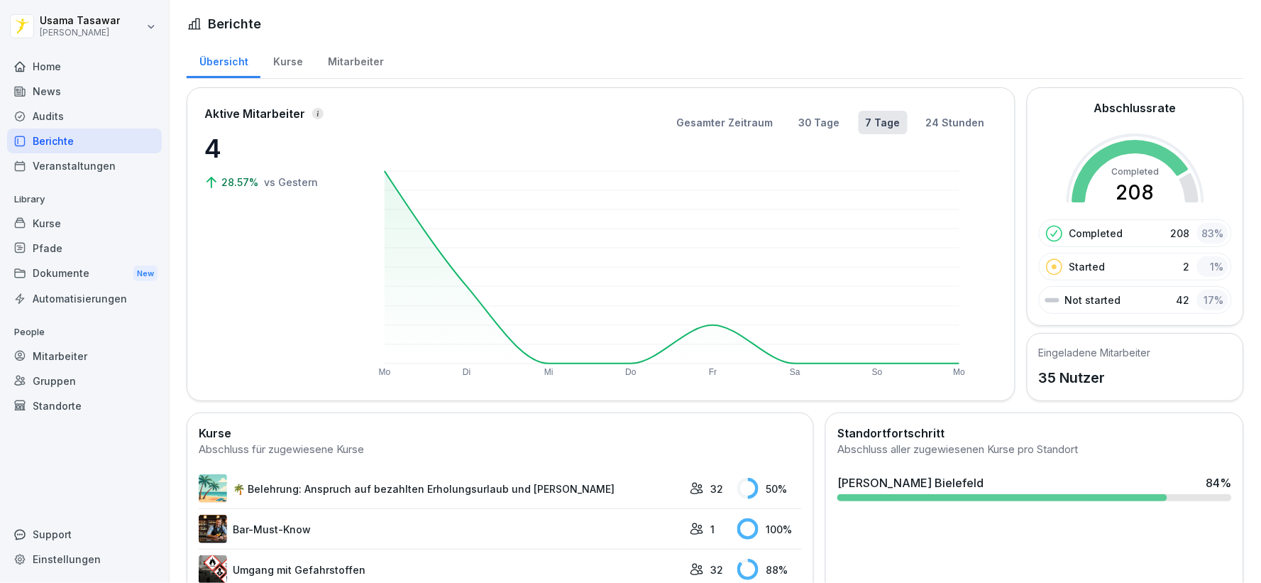
click at [57, 86] on div "News" at bounding box center [84, 91] width 155 height 25
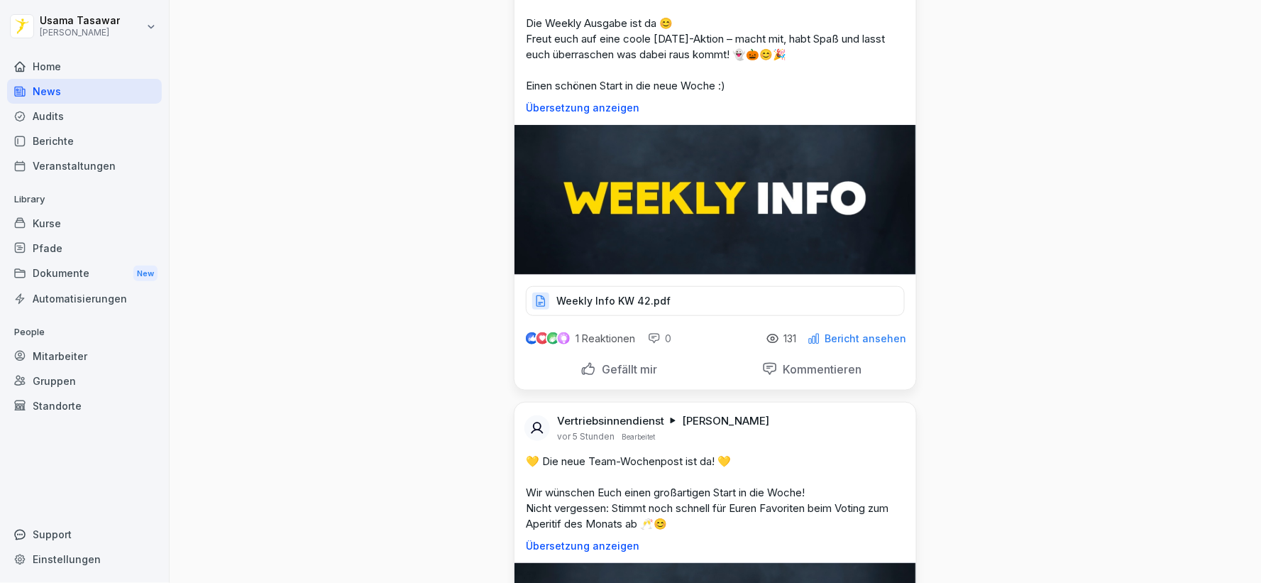
scroll to position [158, 0]
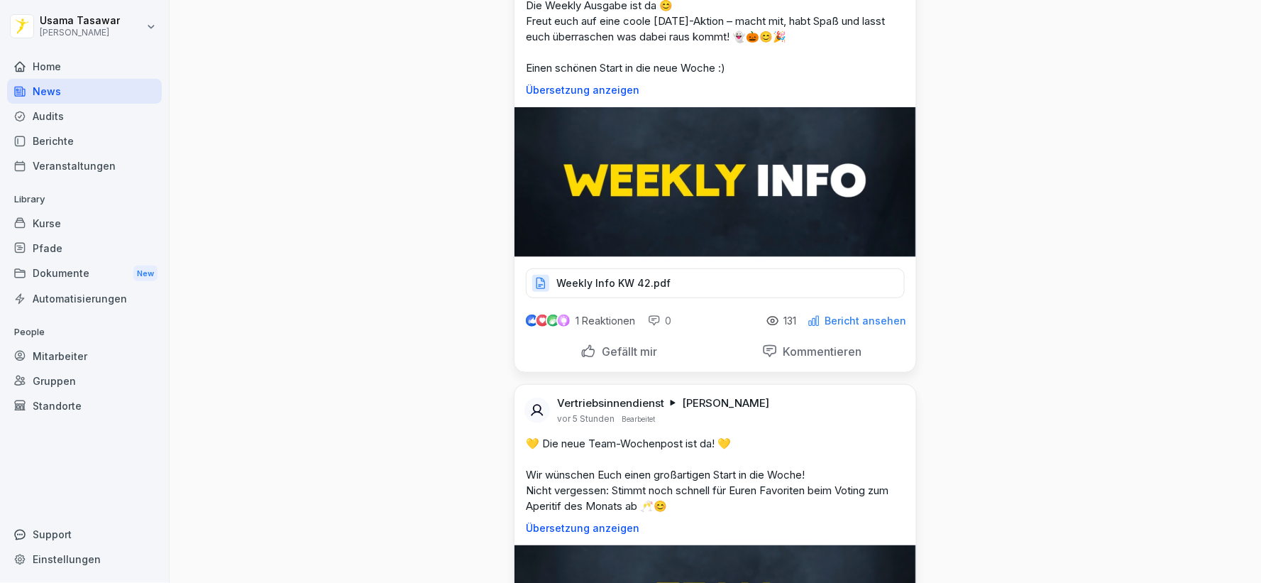
click at [727, 187] on img at bounding box center [715, 182] width 402 height 150
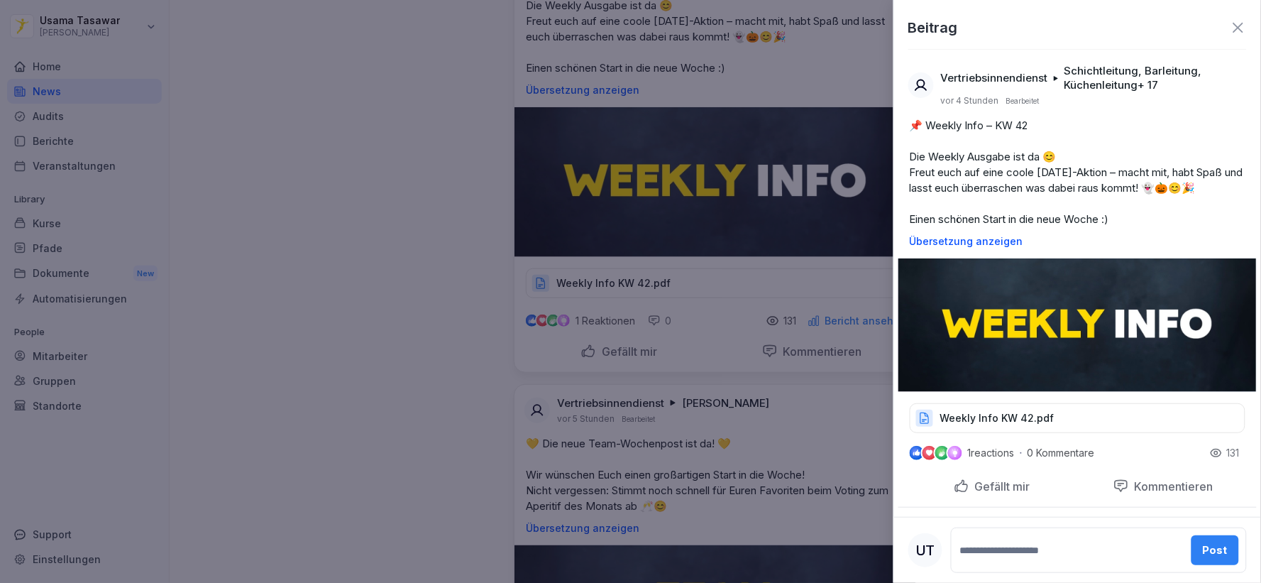
click at [1033, 425] on p "Weekly Info KW 42.pdf" at bounding box center [997, 418] width 114 height 14
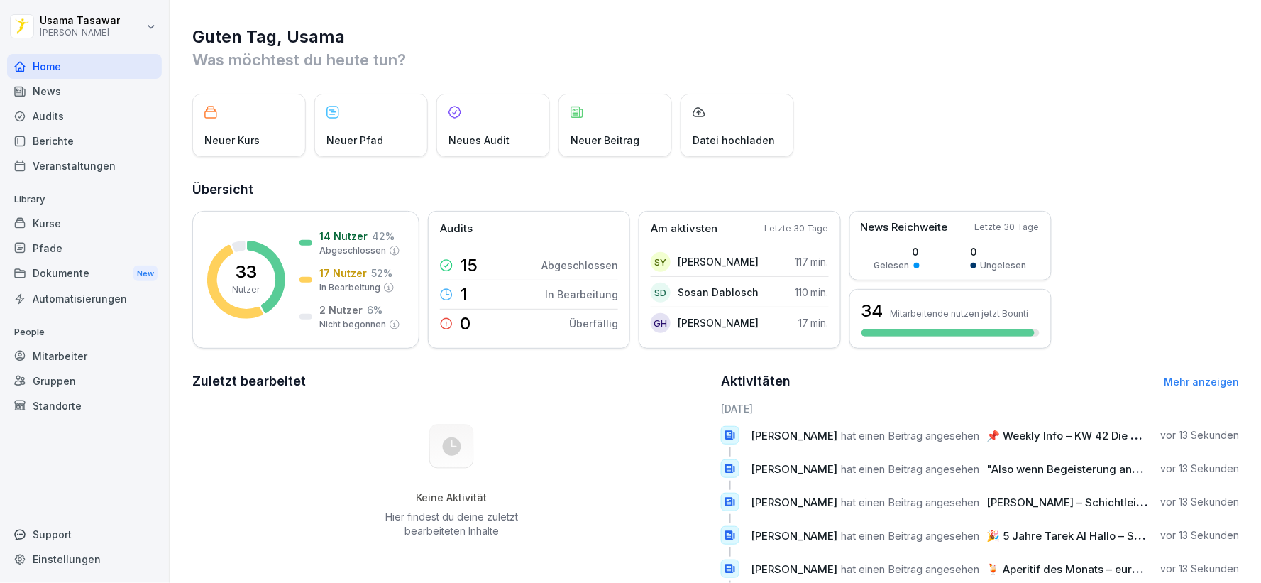
click at [41, 87] on div "News" at bounding box center [84, 91] width 155 height 25
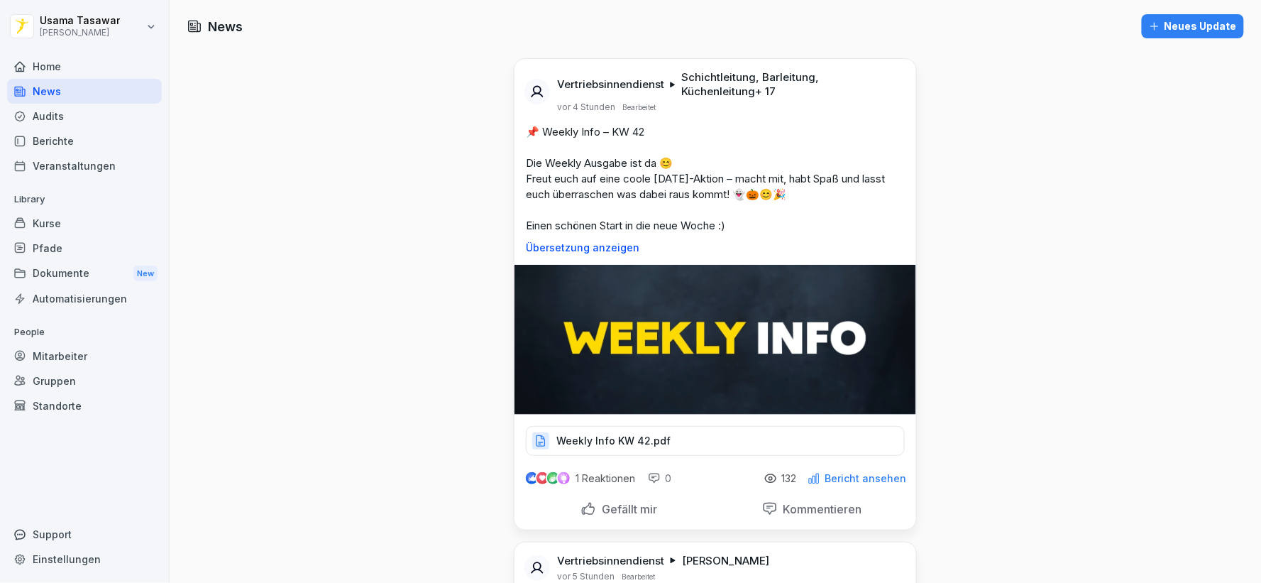
click at [585, 447] on p "Weekly Info KW 42.pdf" at bounding box center [613, 441] width 114 height 14
click at [614, 436] on p "Weekly Info KW 42.pdf" at bounding box center [613, 441] width 114 height 14
